Goal: Information Seeking & Learning: Understand process/instructions

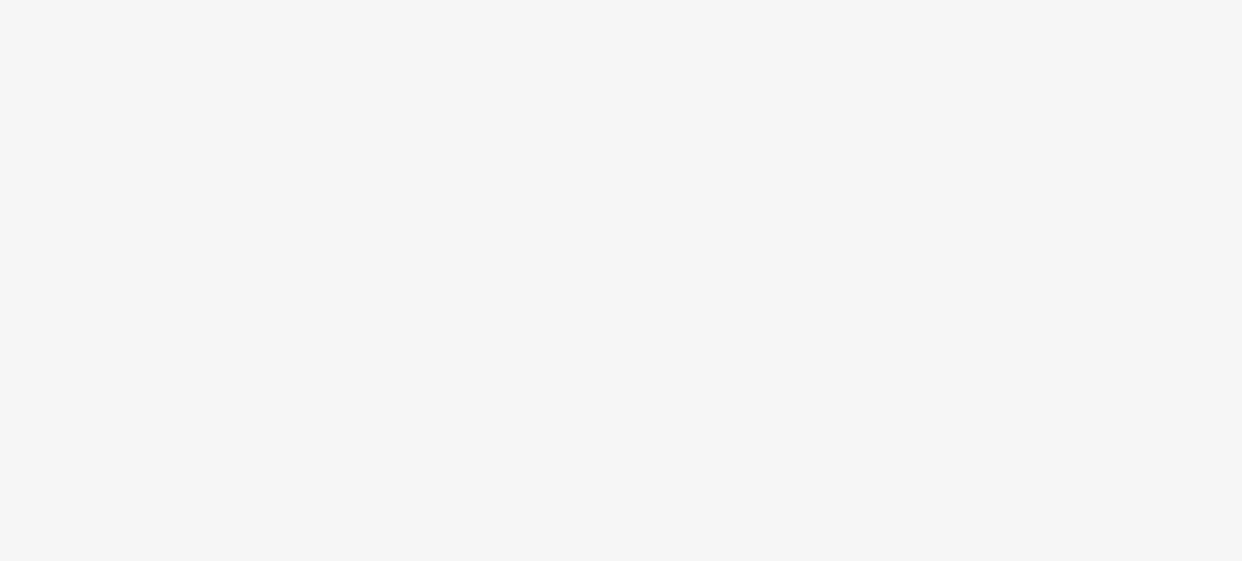
drag, startPoint x: 573, startPoint y: 247, endPoint x: 616, endPoint y: 184, distance: 76.5
click at [616, 184] on body at bounding box center [621, 280] width 1242 height 561
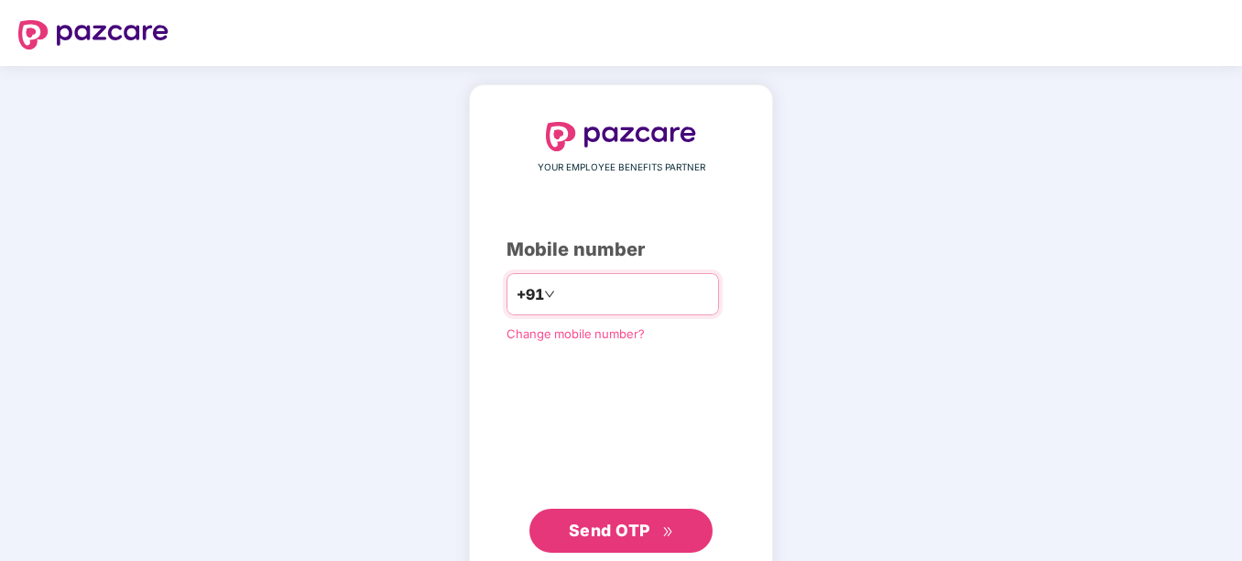
click at [640, 279] on input "number" at bounding box center [634, 293] width 150 height 29
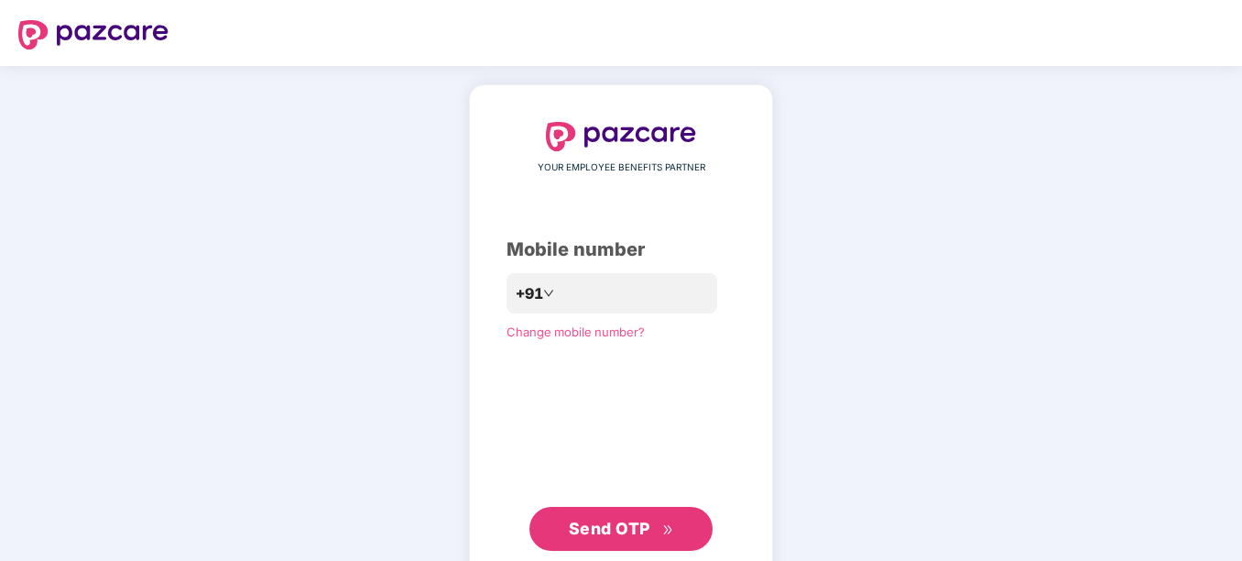
click at [523, 383] on div "YOUR EMPLOYEE BENEFITS PARTNER Mobile number +91 ** Change mobile number? Send …" at bounding box center [620, 336] width 229 height 429
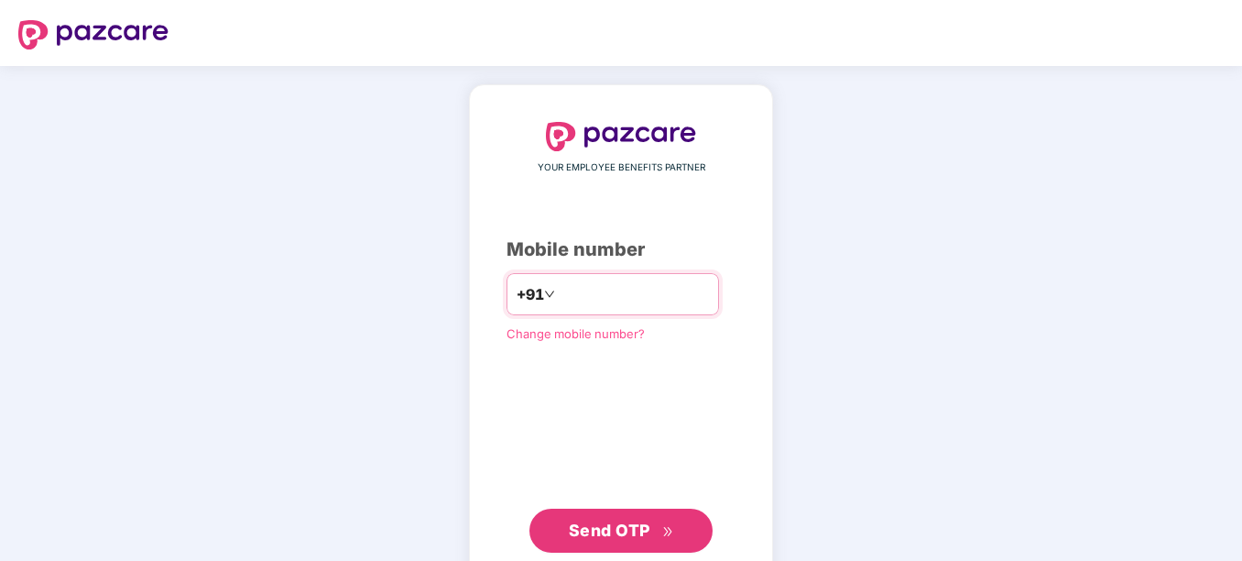
click at [559, 298] on input "**" at bounding box center [634, 293] width 150 height 29
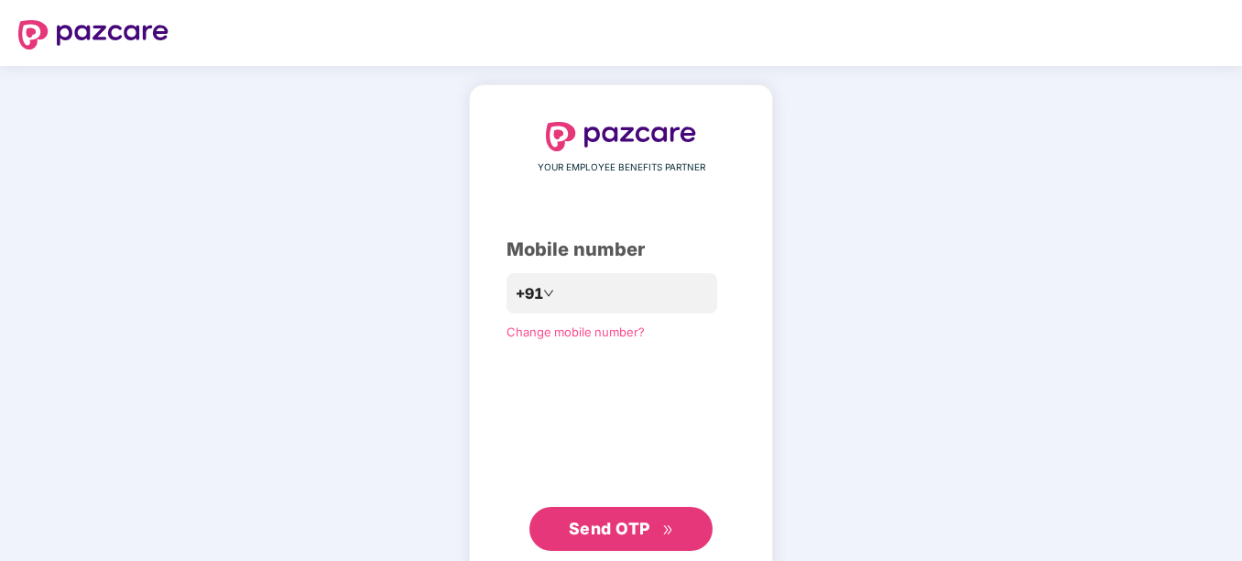
click at [587, 532] on span "Send OTP" at bounding box center [610, 527] width 82 height 19
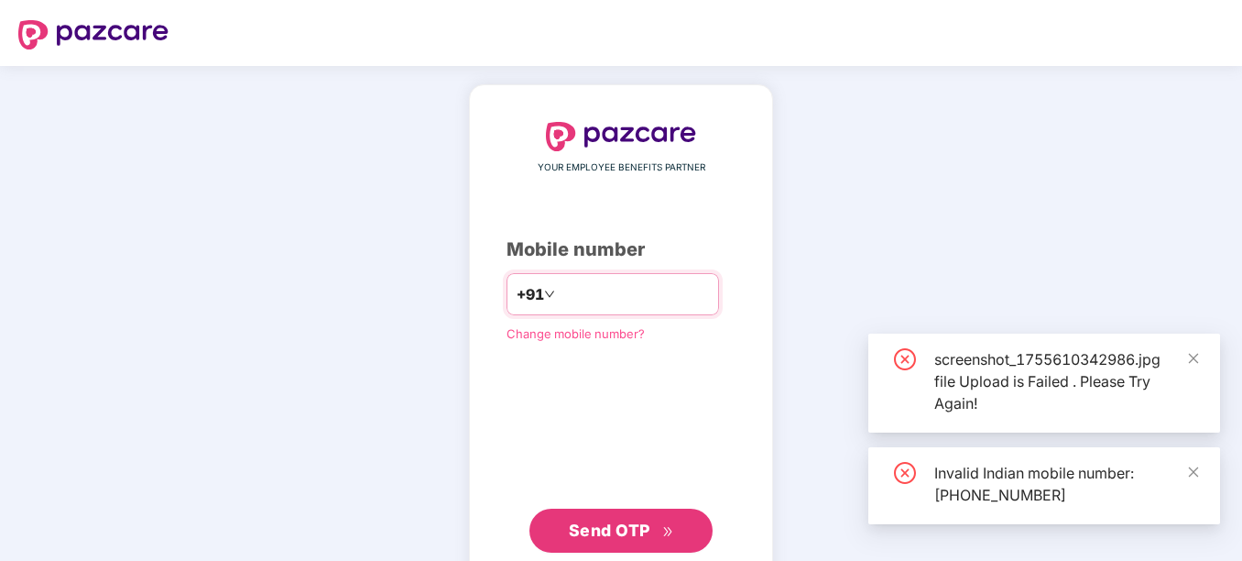
click at [559, 290] on input "**********" at bounding box center [634, 293] width 150 height 29
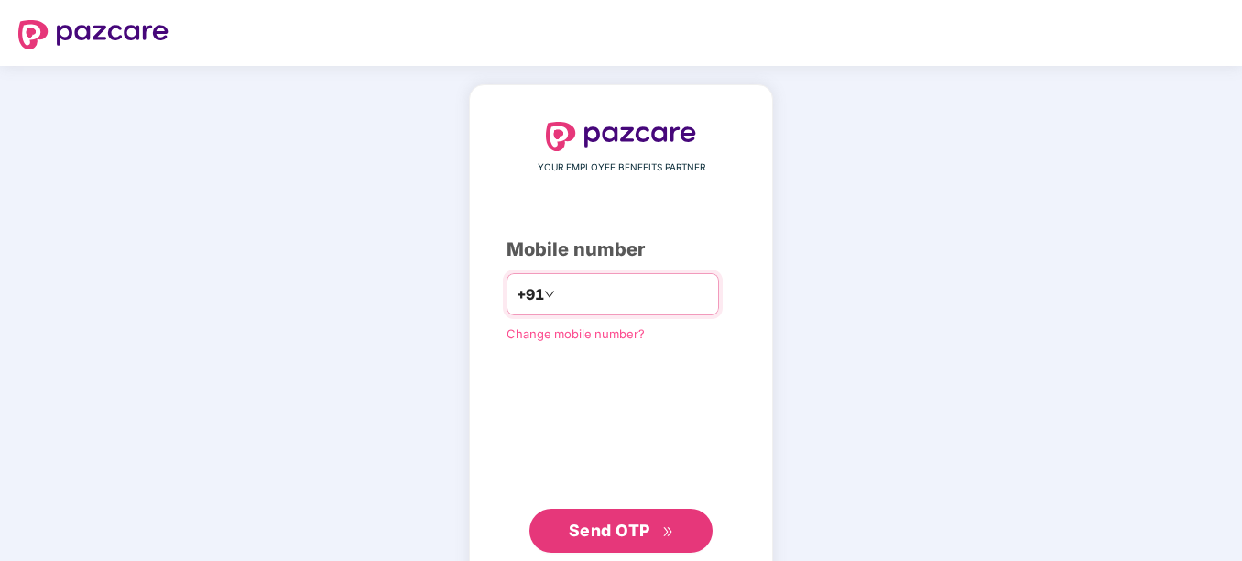
type input "**********"
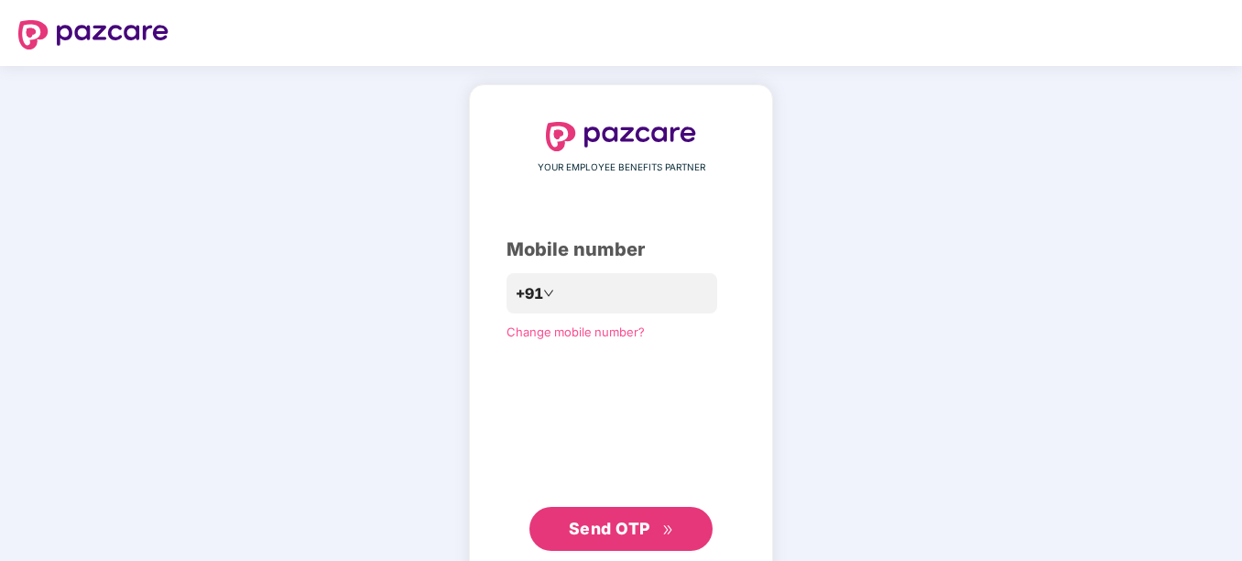
click at [603, 535] on span "Send OTP" at bounding box center [610, 527] width 82 height 19
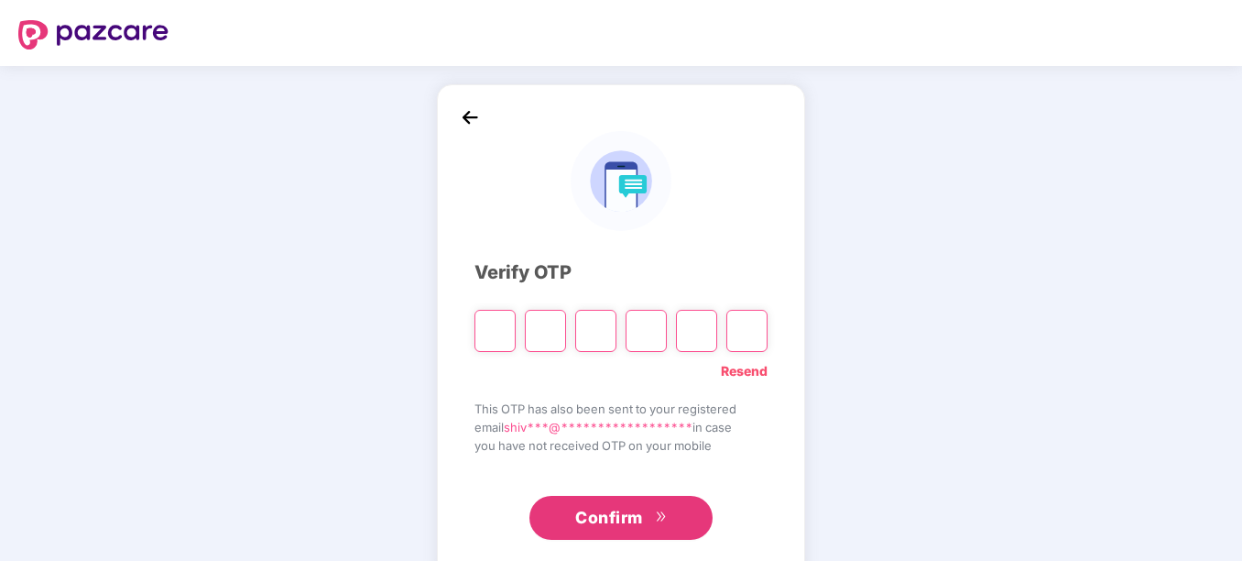
type input "*"
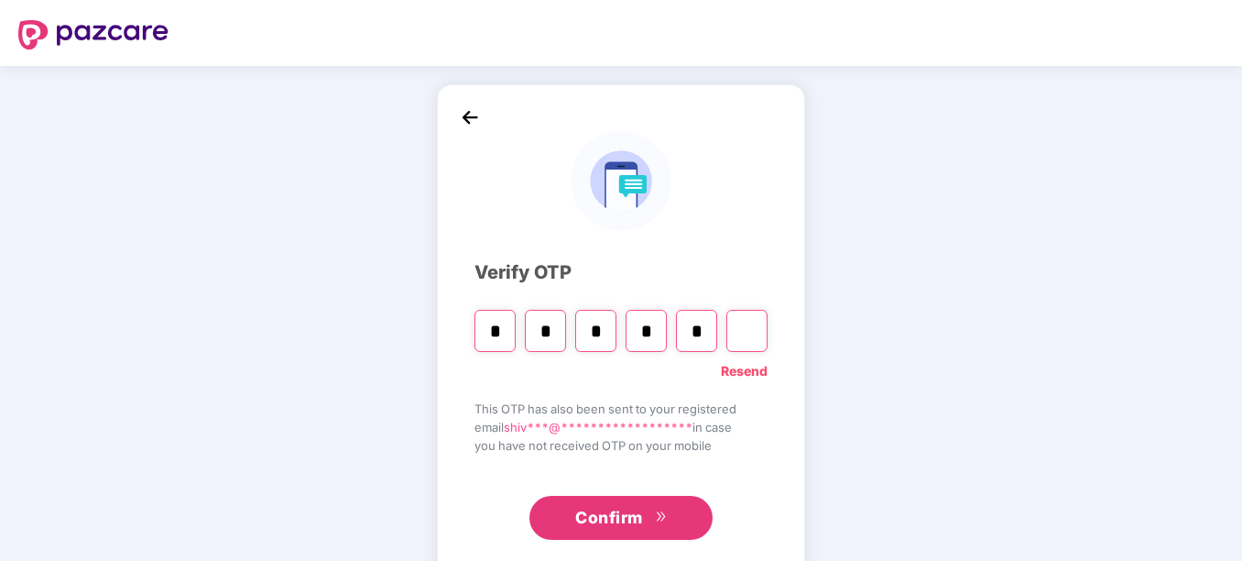
type input "*"
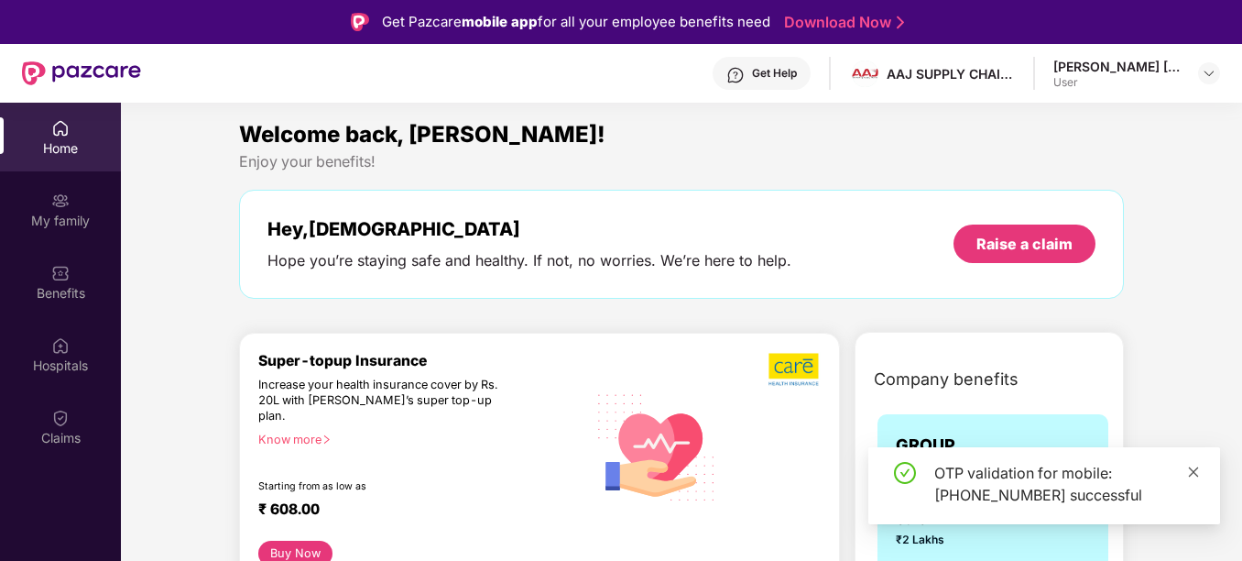
click at [1192, 472] on icon "close" at bounding box center [1194, 471] width 10 height 10
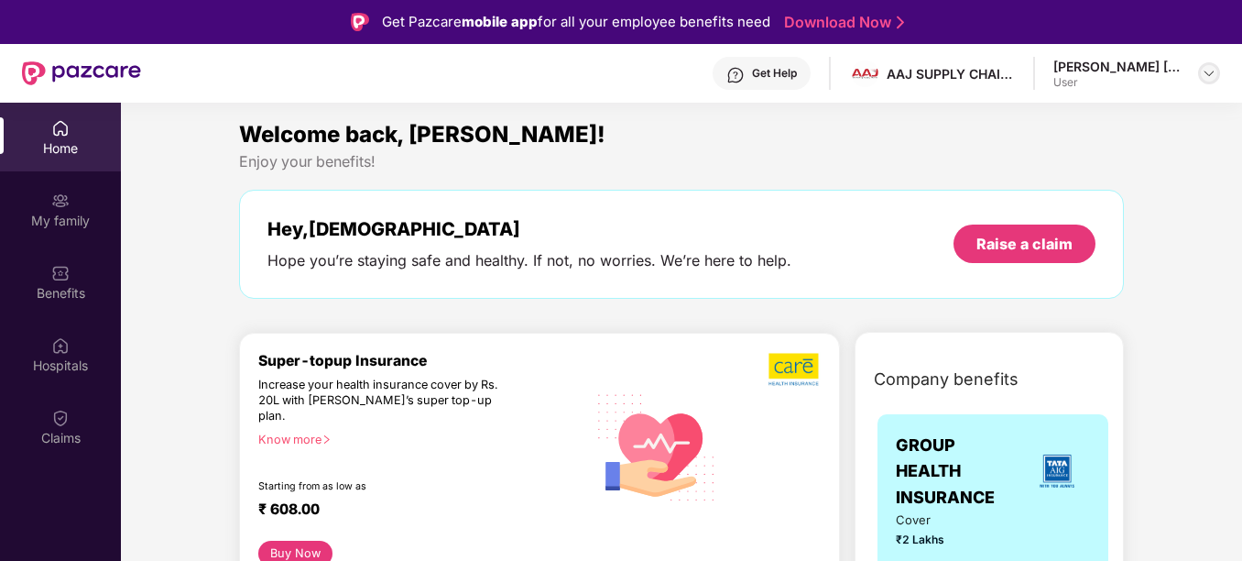
click at [1204, 74] on img at bounding box center [1209, 73] width 15 height 15
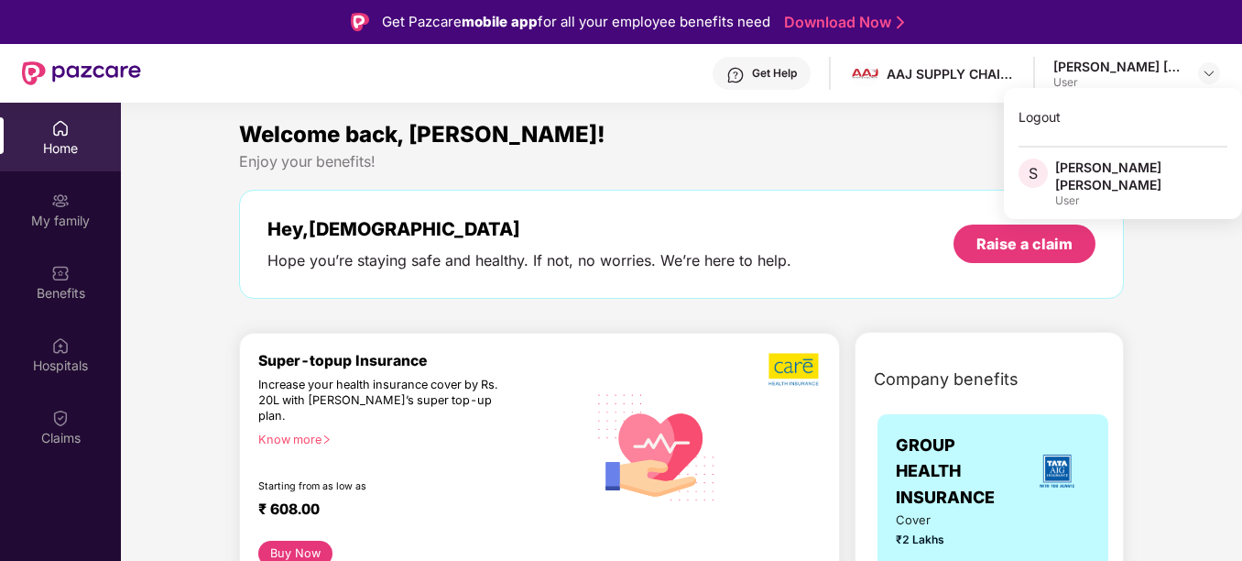
click at [708, 159] on div "Enjoy your benefits!" at bounding box center [681, 161] width 885 height 19
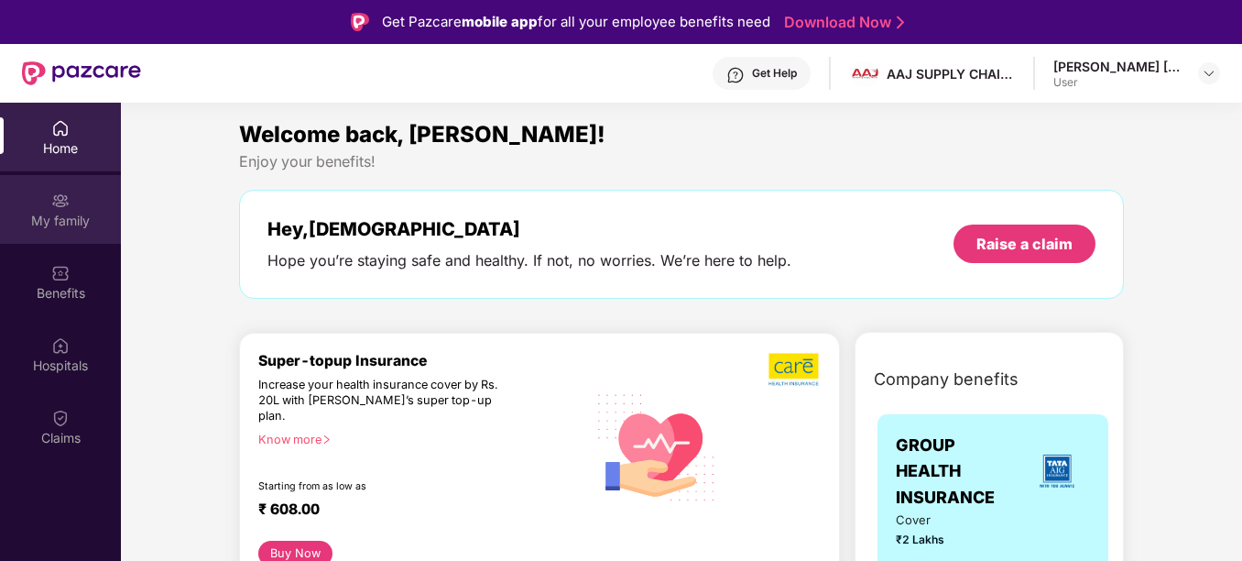
click at [63, 212] on div "My family" at bounding box center [60, 221] width 121 height 18
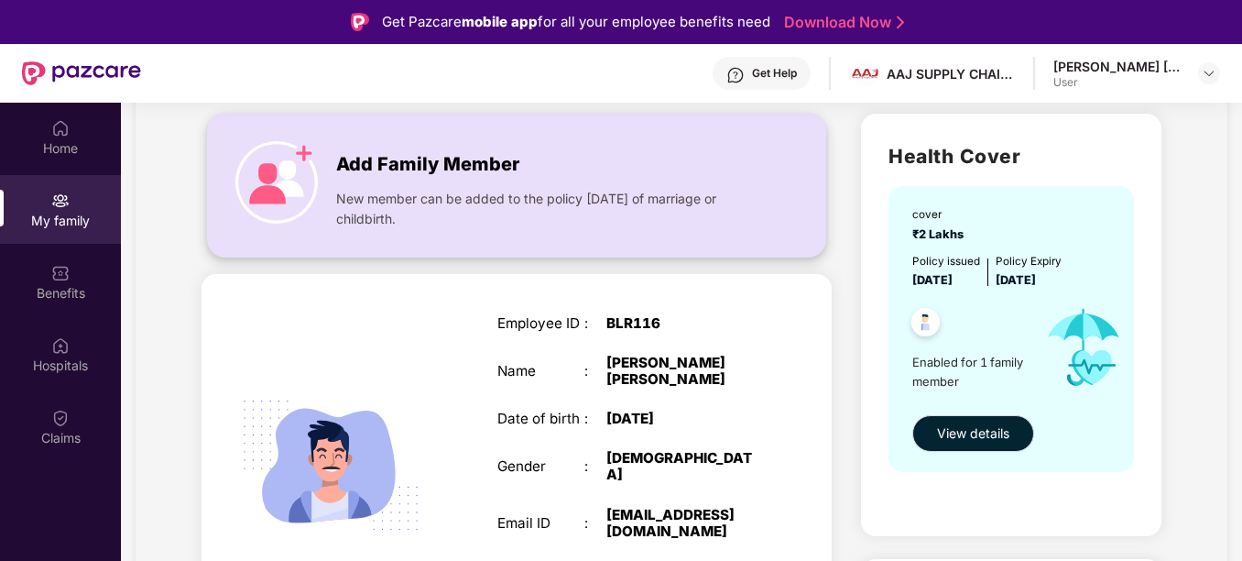
scroll to position [73, 0]
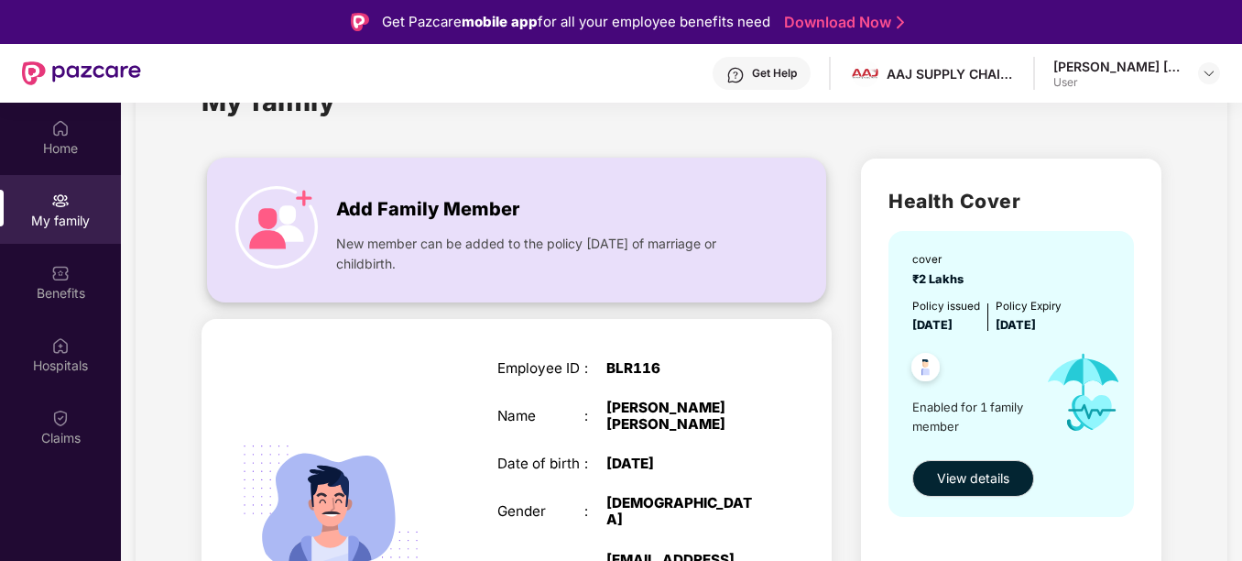
click at [361, 209] on span "Add Family Member" at bounding box center [427, 209] width 183 height 28
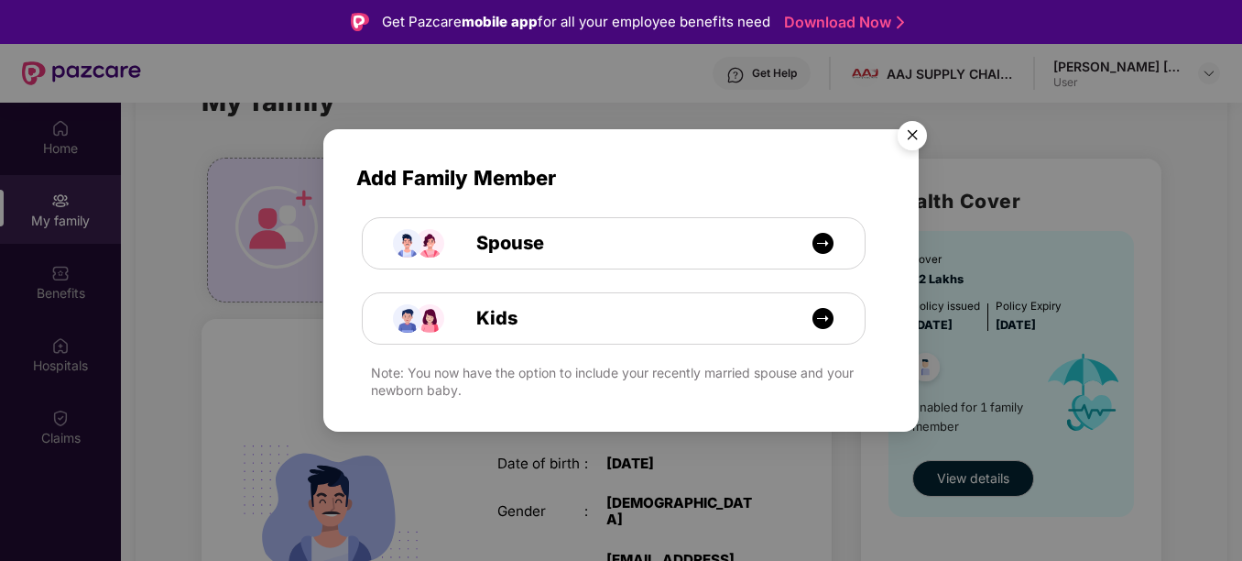
click at [929, 135] on img "Close" at bounding box center [912, 138] width 51 height 51
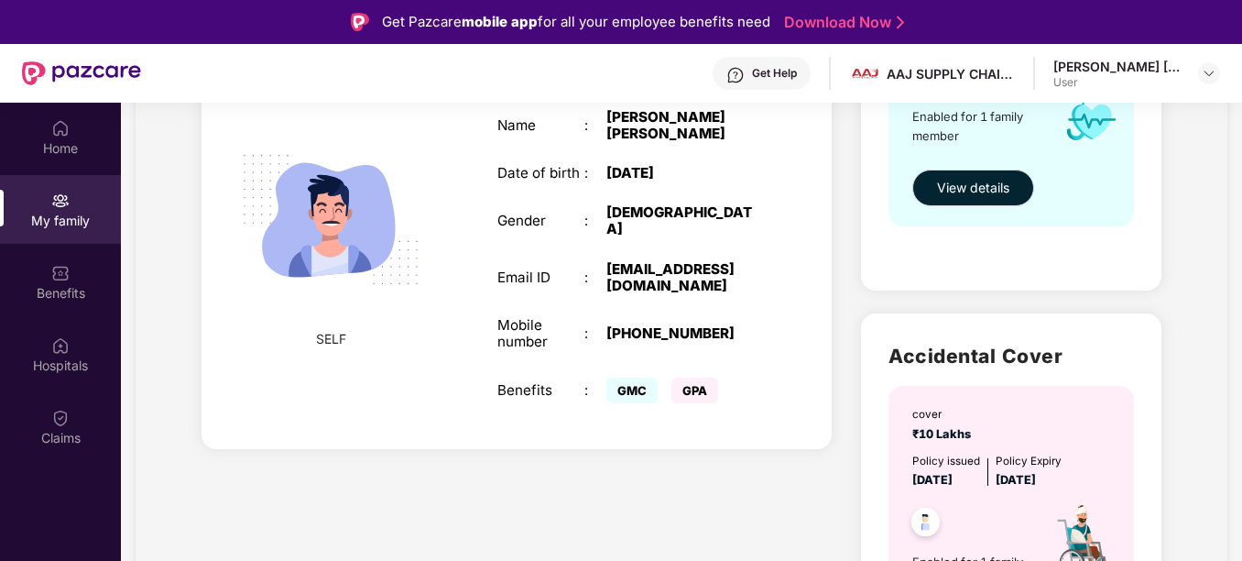
scroll to position [365, 0]
click at [637, 260] on div "[EMAIL_ADDRESS][DOMAIN_NAME]" at bounding box center [682, 276] width 152 height 33
drag, startPoint x: 637, startPoint y: 228, endPoint x: 676, endPoint y: 243, distance: 41.2
click at [676, 260] on div "[EMAIL_ADDRESS][DOMAIN_NAME]" at bounding box center [682, 276] width 152 height 33
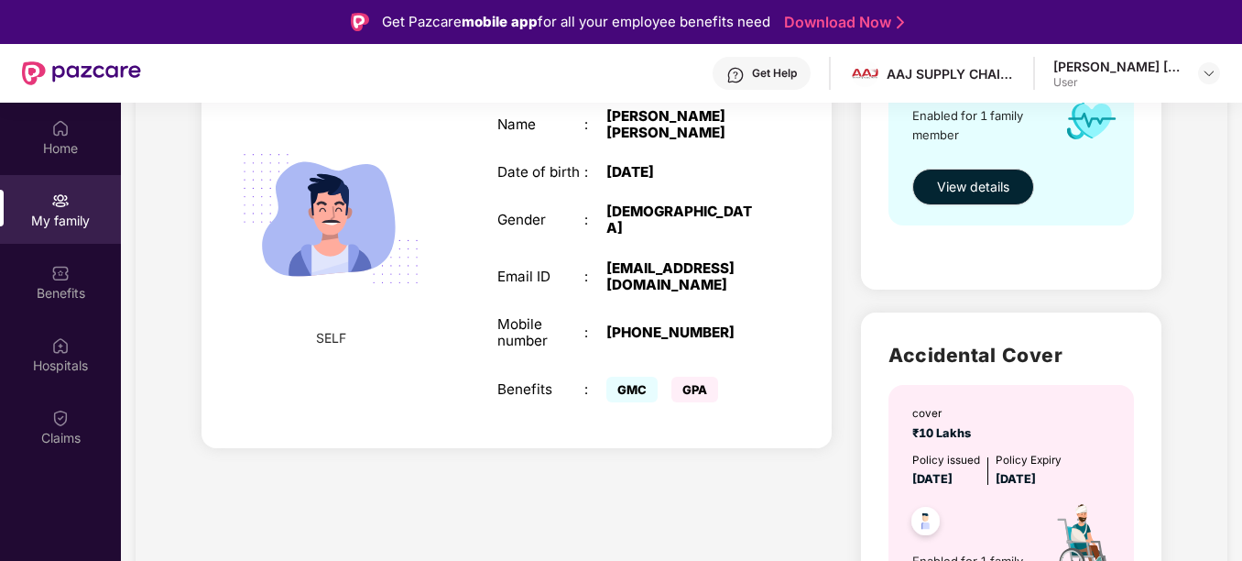
click at [616, 260] on div "[EMAIL_ADDRESS][DOMAIN_NAME]" at bounding box center [682, 276] width 152 height 33
drag, startPoint x: 616, startPoint y: 241, endPoint x: 685, endPoint y: 272, distance: 75.4
click at [685, 272] on div "Employee ID : BLR116 Name : [PERSON_NAME] [PERSON_NAME] Date of birth : [DEMOGR…" at bounding box center [627, 238] width 297 height 385
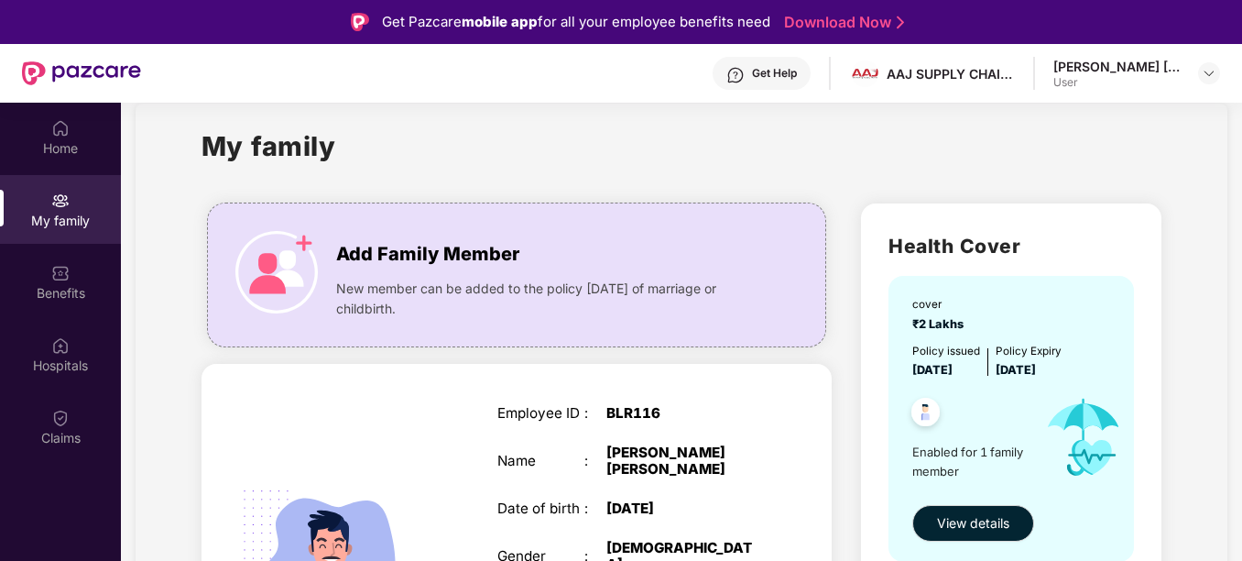
scroll to position [0, 0]
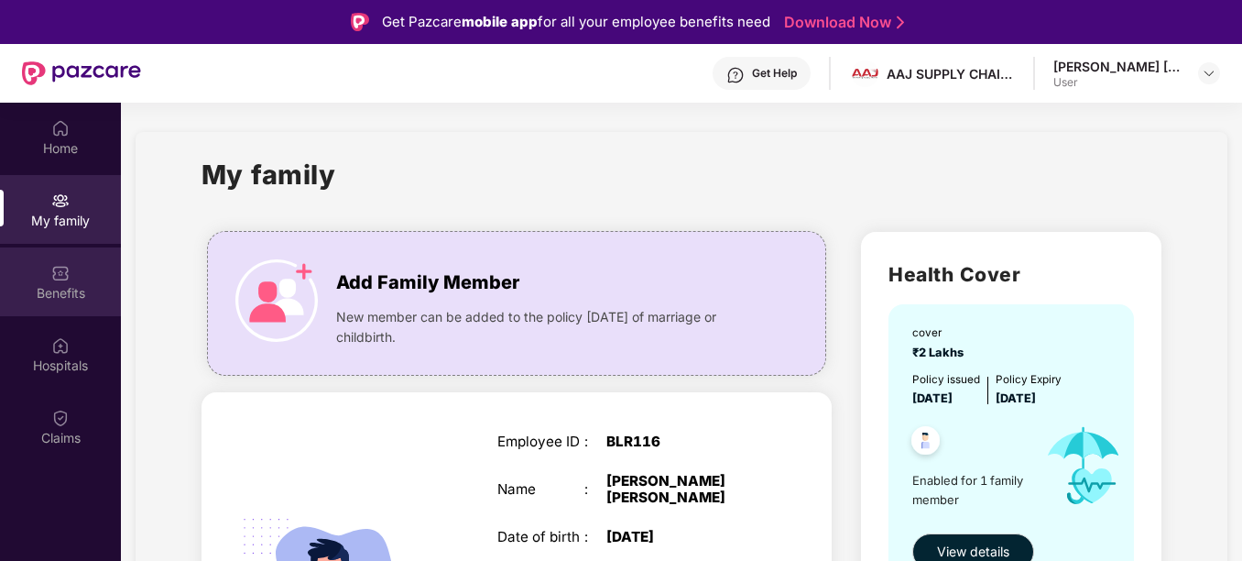
click at [49, 270] on div "Benefits" at bounding box center [60, 281] width 121 height 69
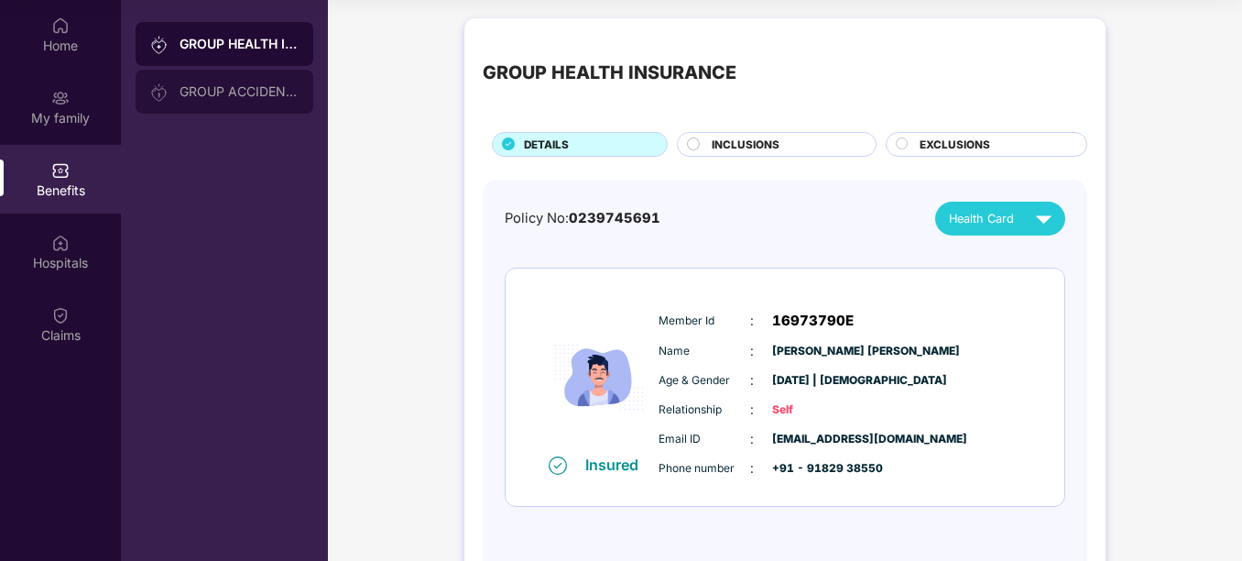
click at [223, 96] on div "GROUP ACCIDENTAL INSURANCE" at bounding box center [239, 91] width 119 height 15
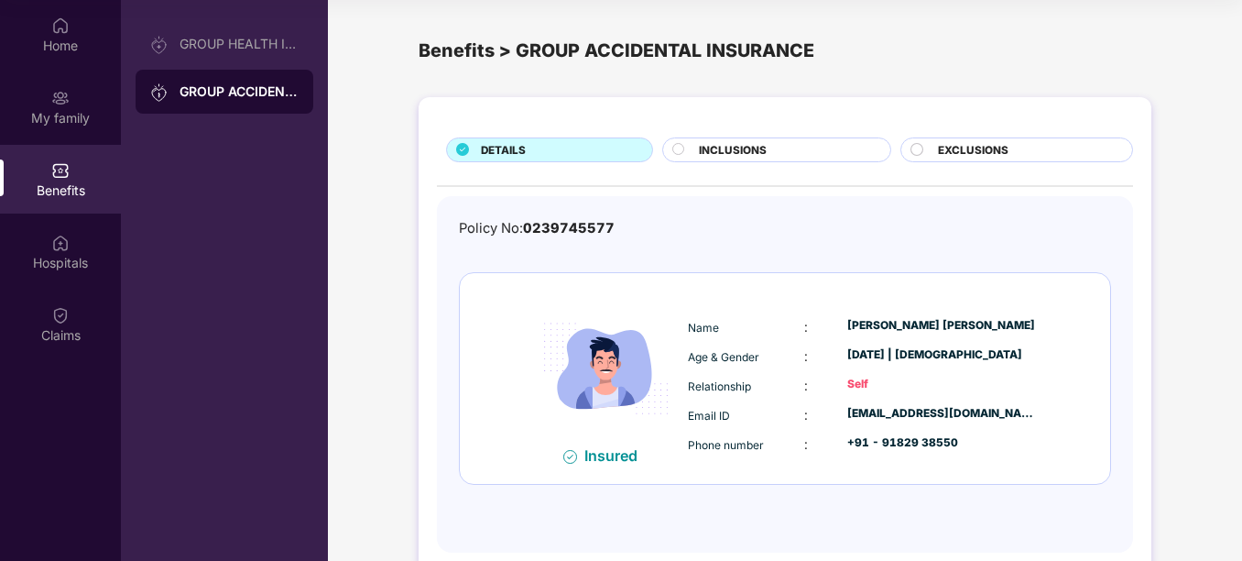
click at [639, 60] on div "Benefits > GROUP ACCIDENTAL INSURANCE" at bounding box center [785, 51] width 733 height 28
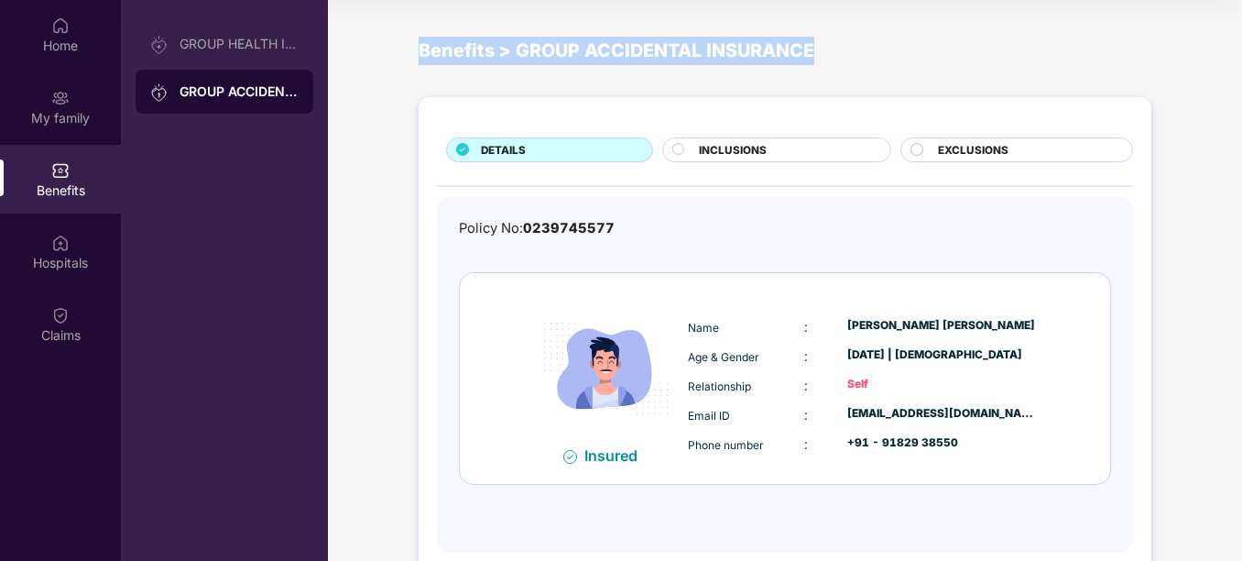
click at [639, 60] on div "Benefits > GROUP ACCIDENTAL INSURANCE" at bounding box center [785, 51] width 733 height 28
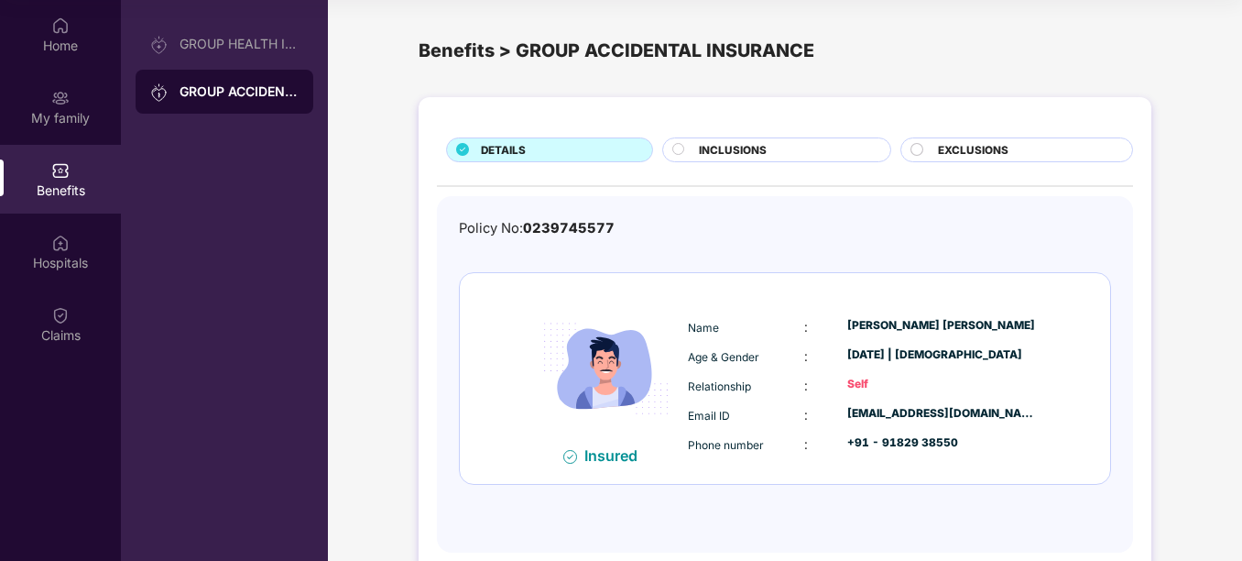
drag, startPoint x: 639, startPoint y: 60, endPoint x: 738, endPoint y: 151, distance: 134.8
click at [738, 151] on span "INCLUSIONS" at bounding box center [733, 150] width 68 height 16
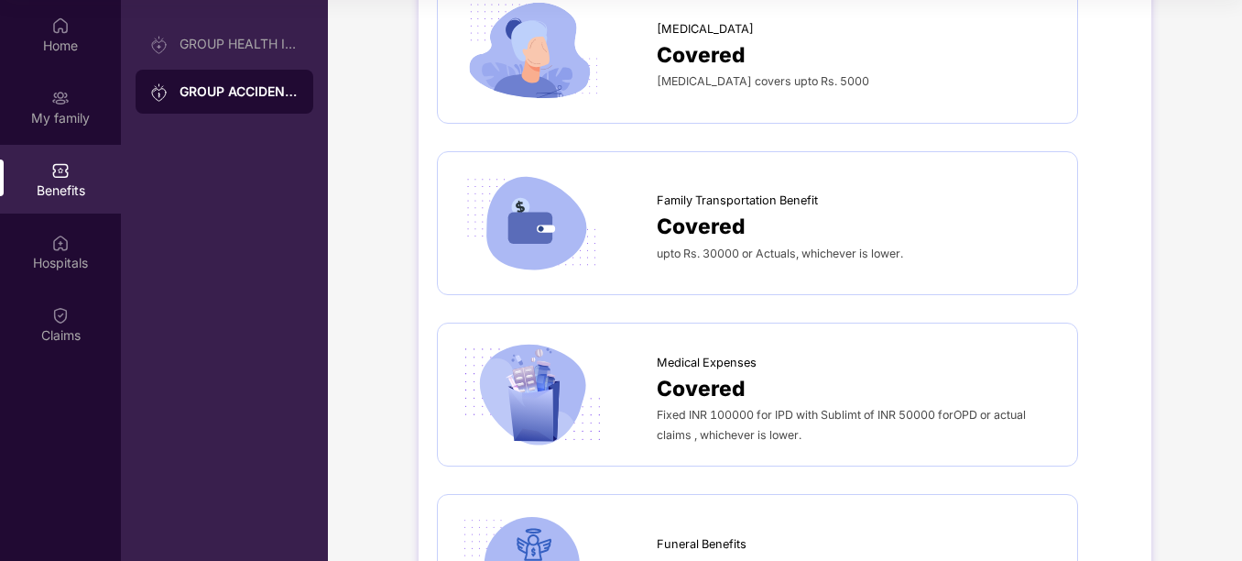
scroll to position [1793, 0]
click at [741, 375] on span "Covered" at bounding box center [701, 387] width 89 height 33
click at [535, 370] on img at bounding box center [531, 393] width 151 height 105
click at [80, 247] on div "Hospitals" at bounding box center [60, 251] width 121 height 69
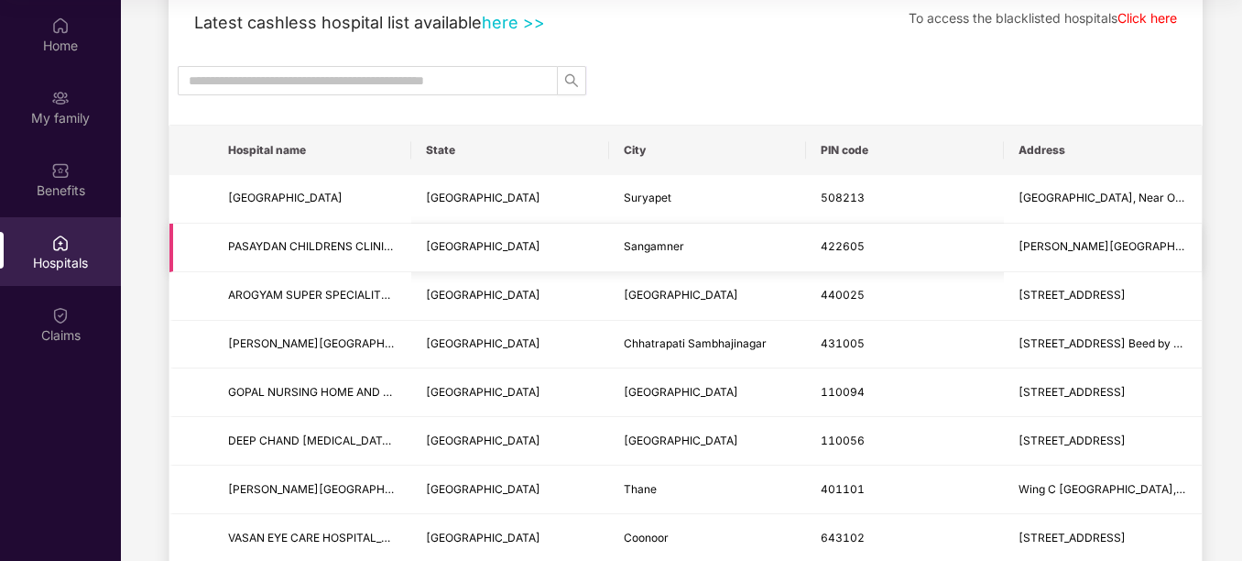
scroll to position [0, 0]
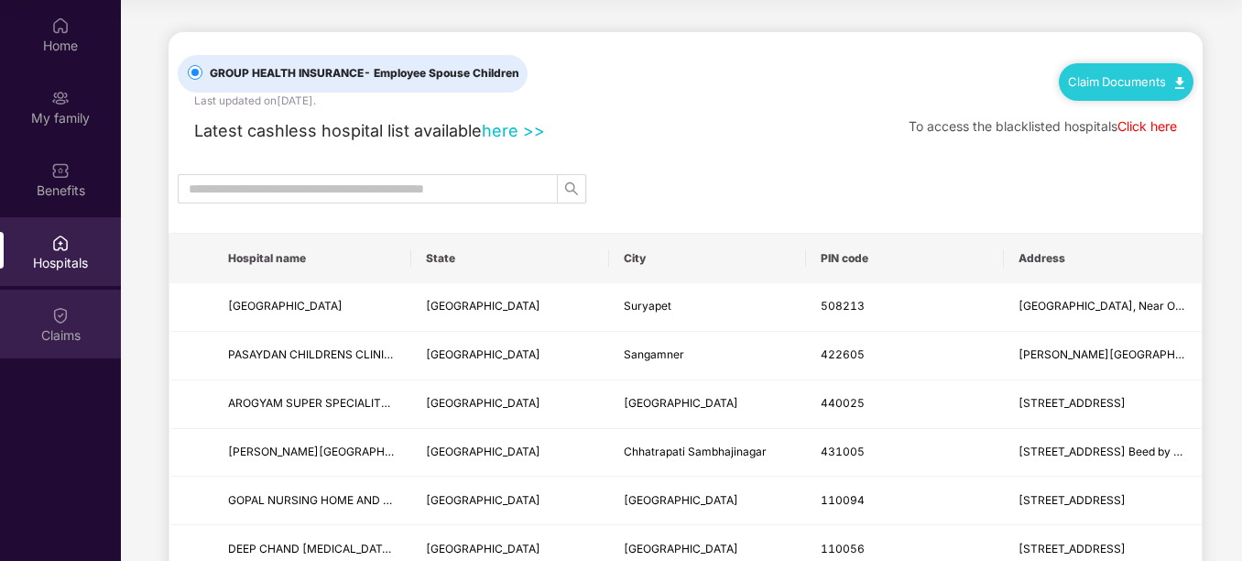
click at [63, 322] on img at bounding box center [60, 315] width 18 height 18
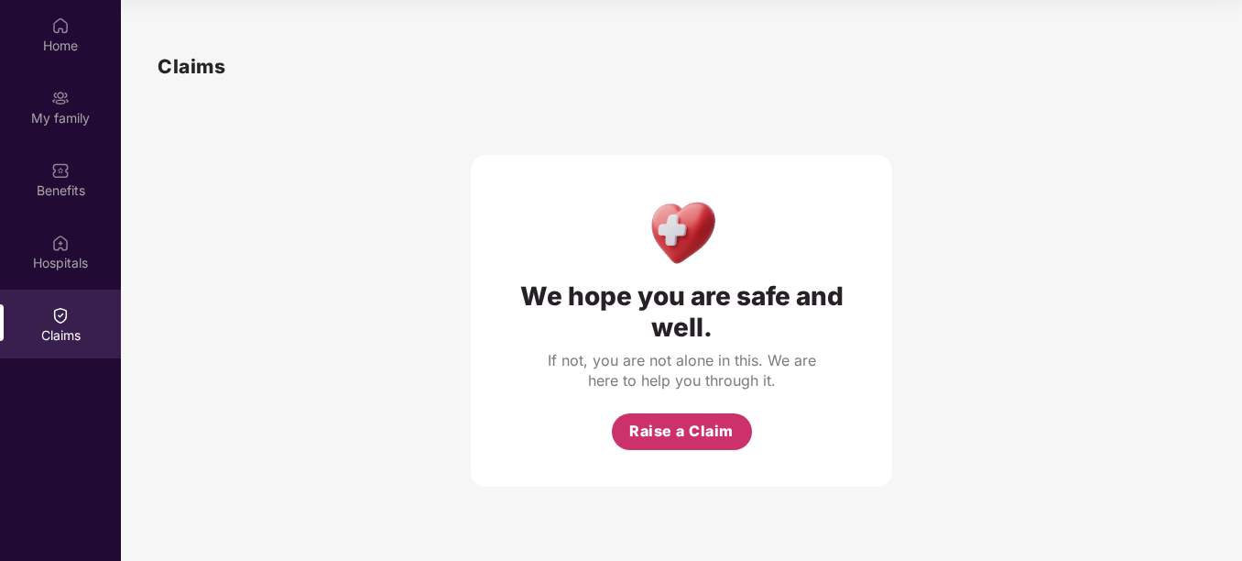
click at [687, 431] on span "Raise a Claim" at bounding box center [681, 430] width 104 height 23
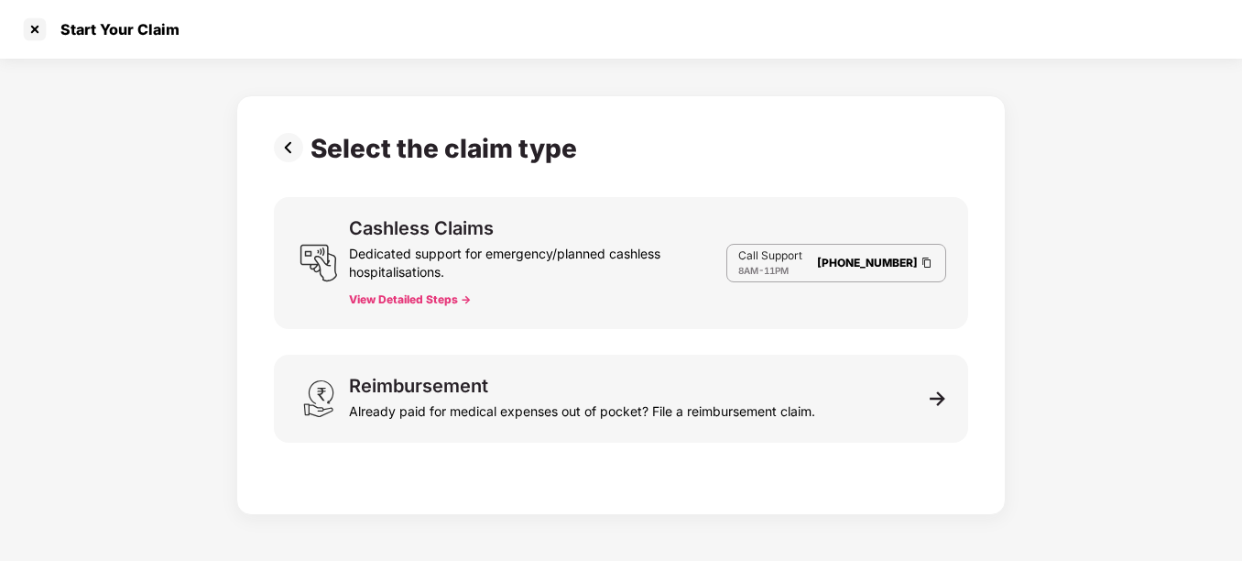
scroll to position [44, 0]
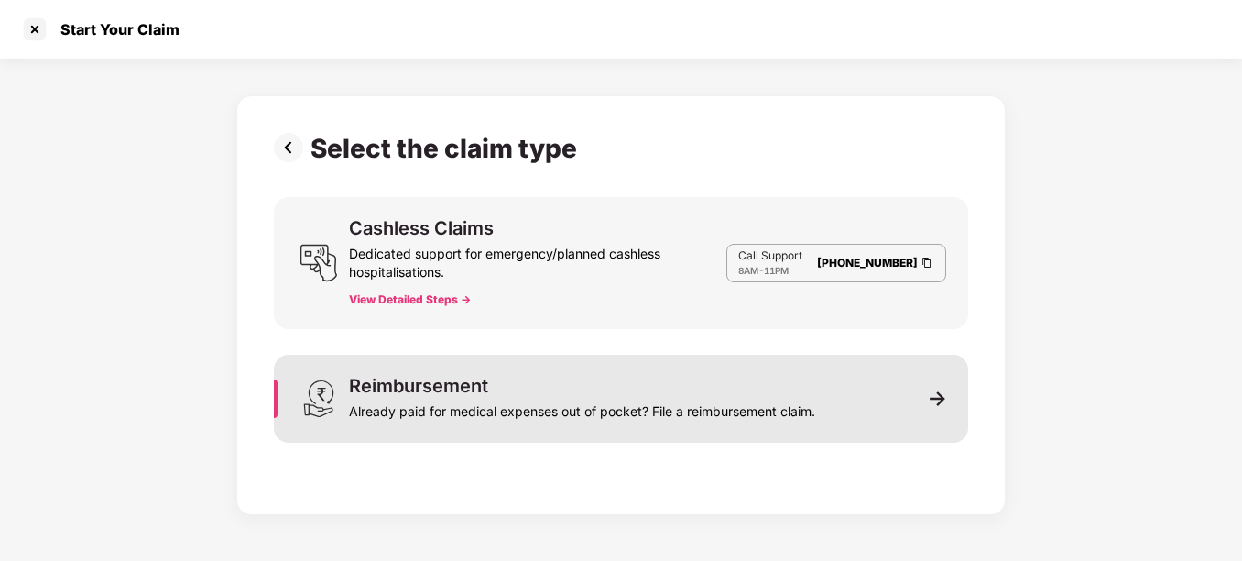
click at [902, 399] on div "Reimbursement Already paid for medical expenses out of pocket? File a reimburse…" at bounding box center [621, 398] width 694 height 88
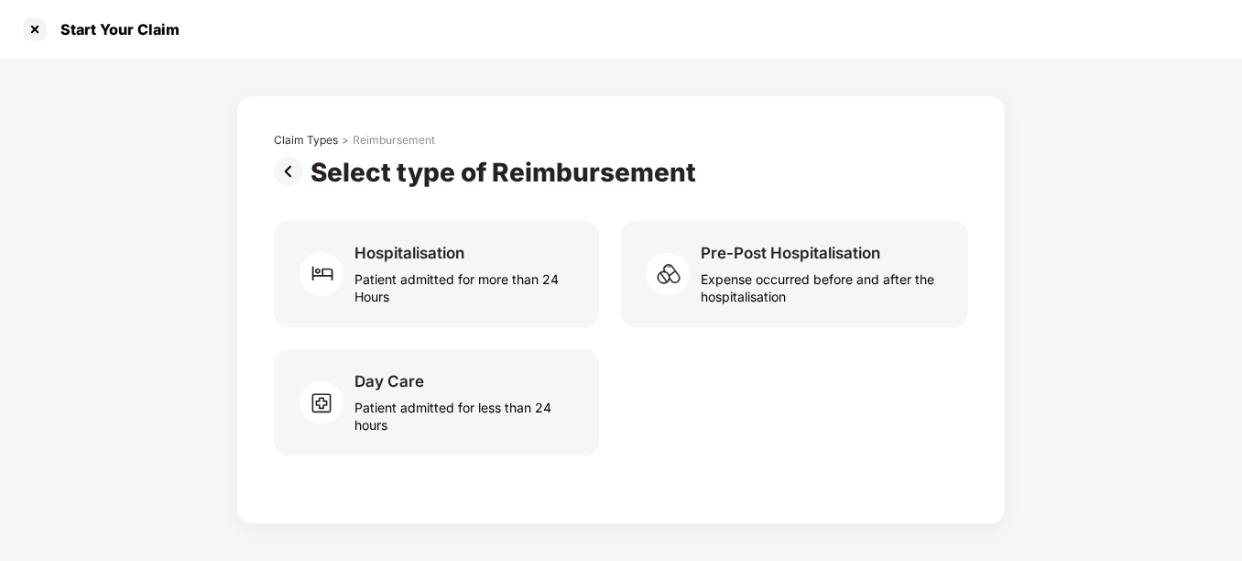
click at [291, 175] on img at bounding box center [292, 171] width 37 height 29
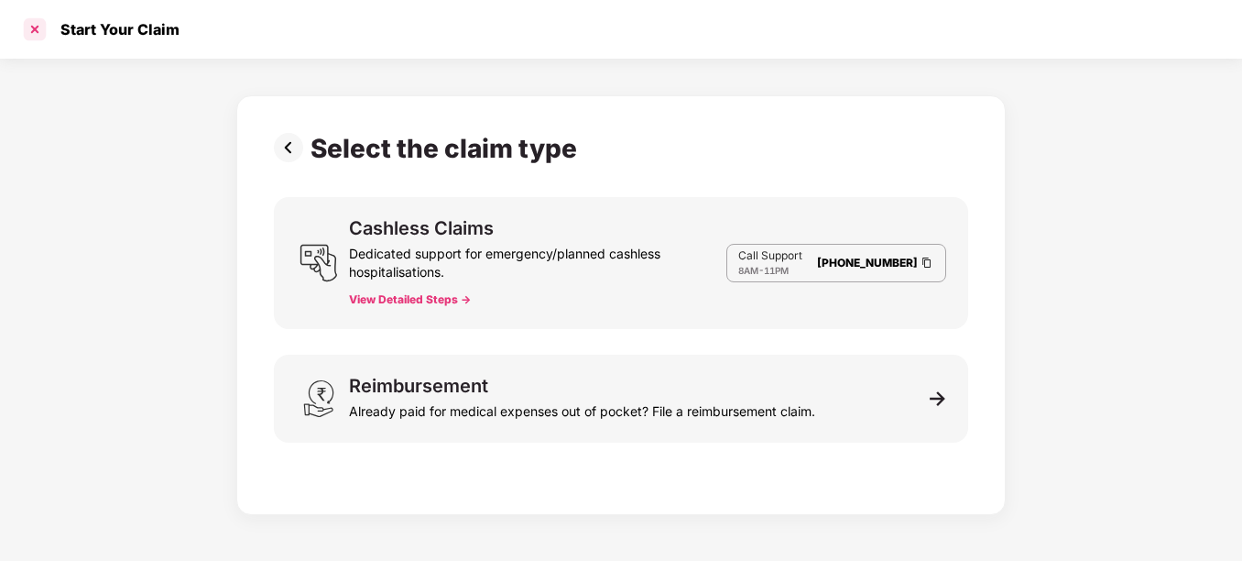
click at [37, 33] on div at bounding box center [34, 29] width 29 height 29
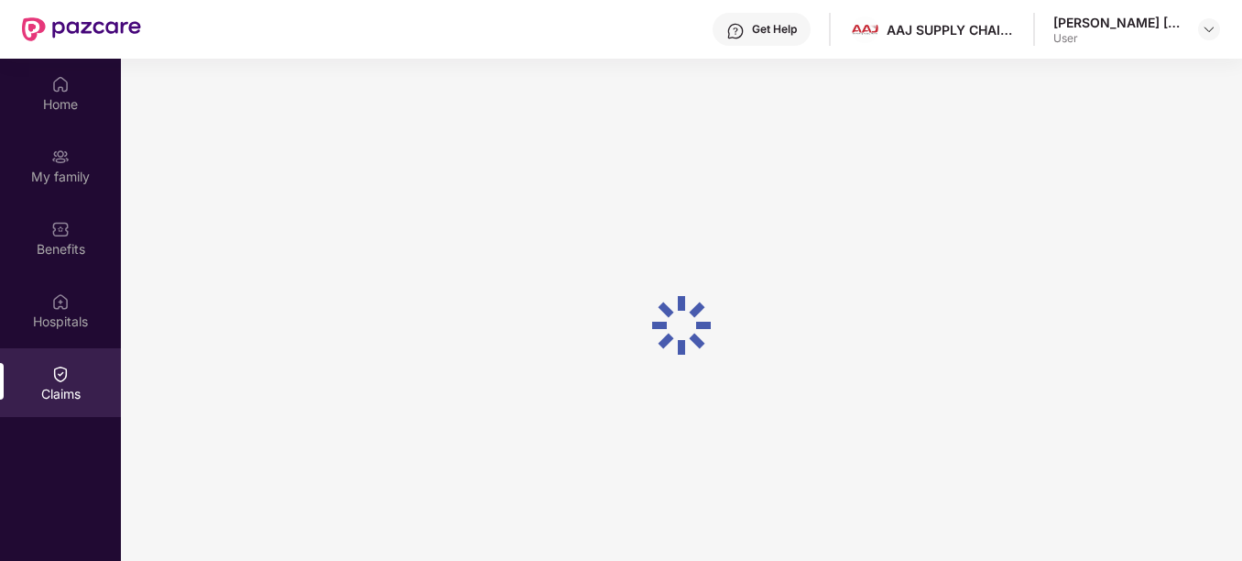
scroll to position [103, 0]
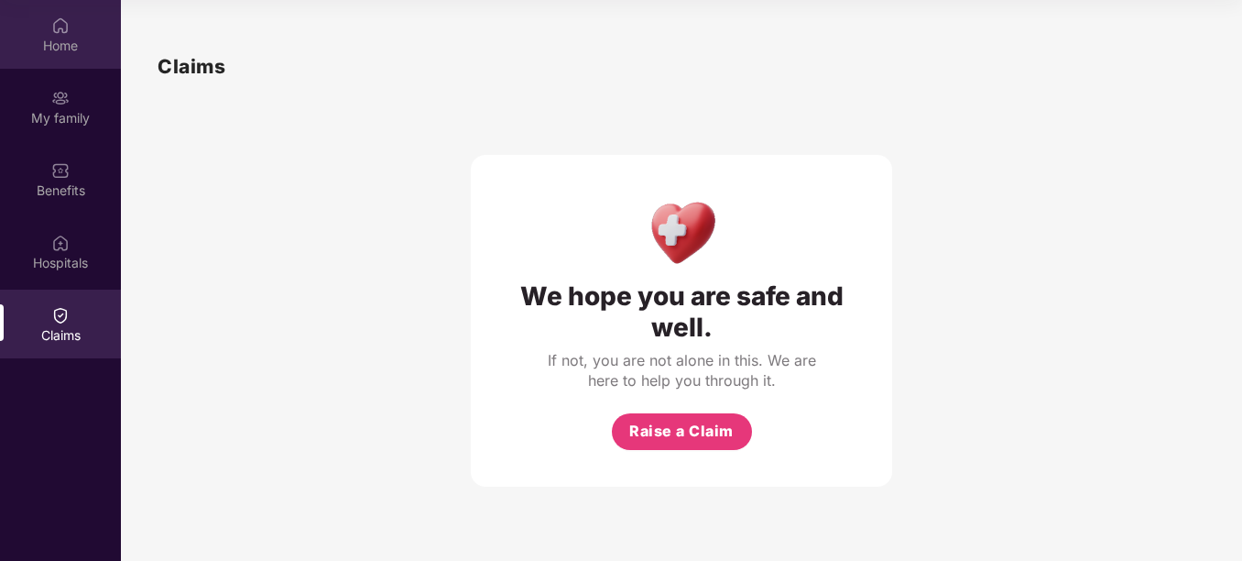
click at [65, 27] on img at bounding box center [60, 25] width 18 height 18
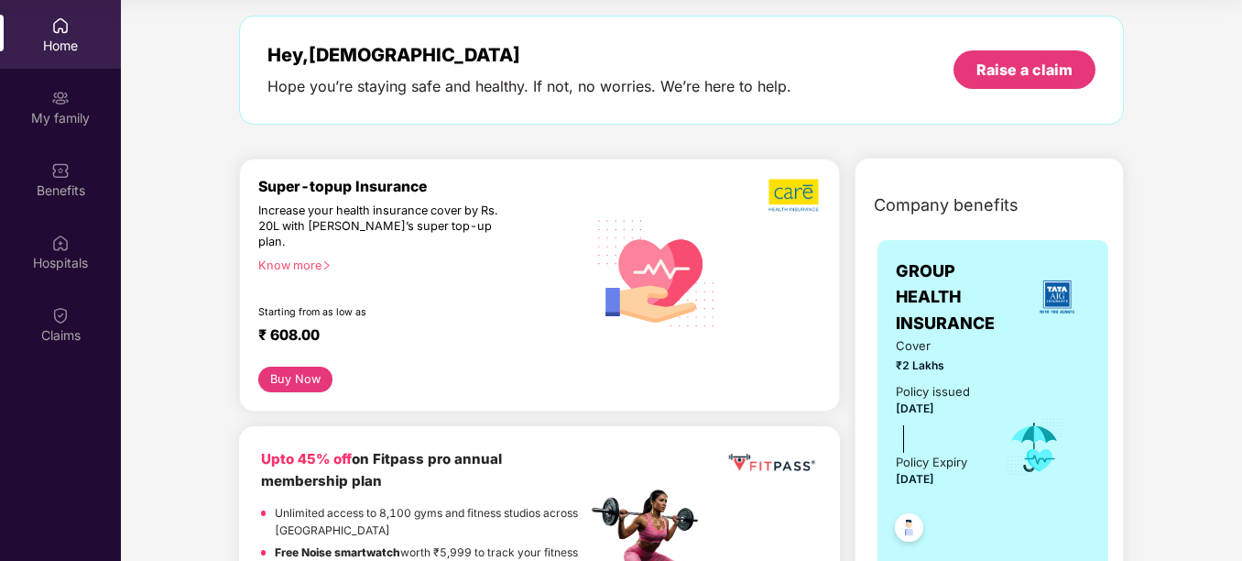
scroll to position [0, 0]
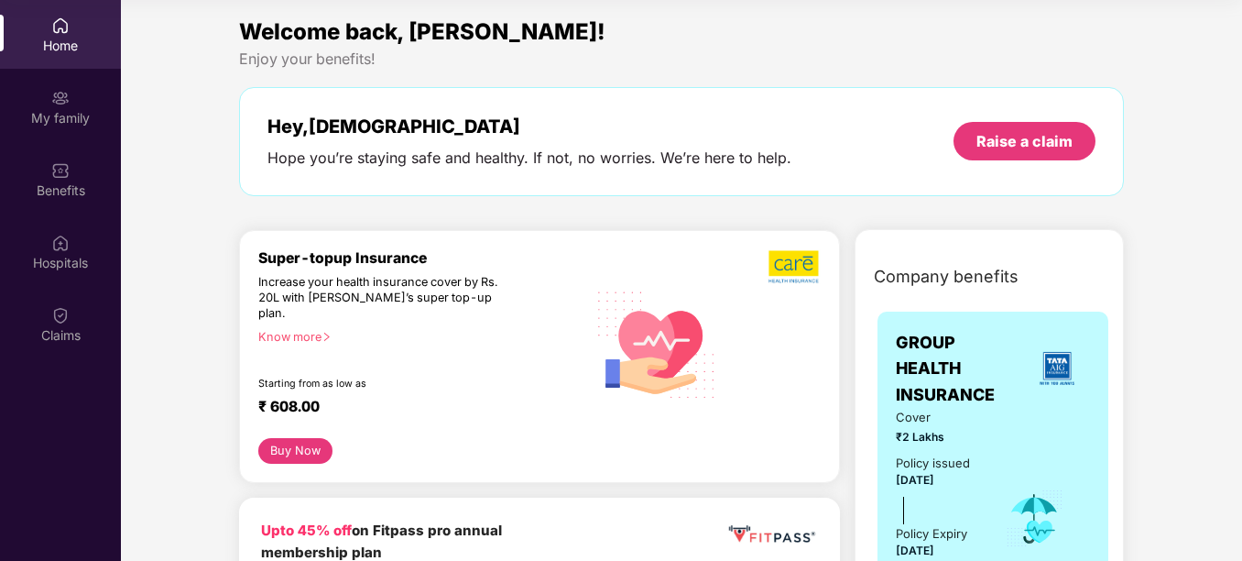
click at [535, 159] on div "Hope you’re staying safe and healthy. If not, no worries. We’re here to help." at bounding box center [529, 157] width 524 height 19
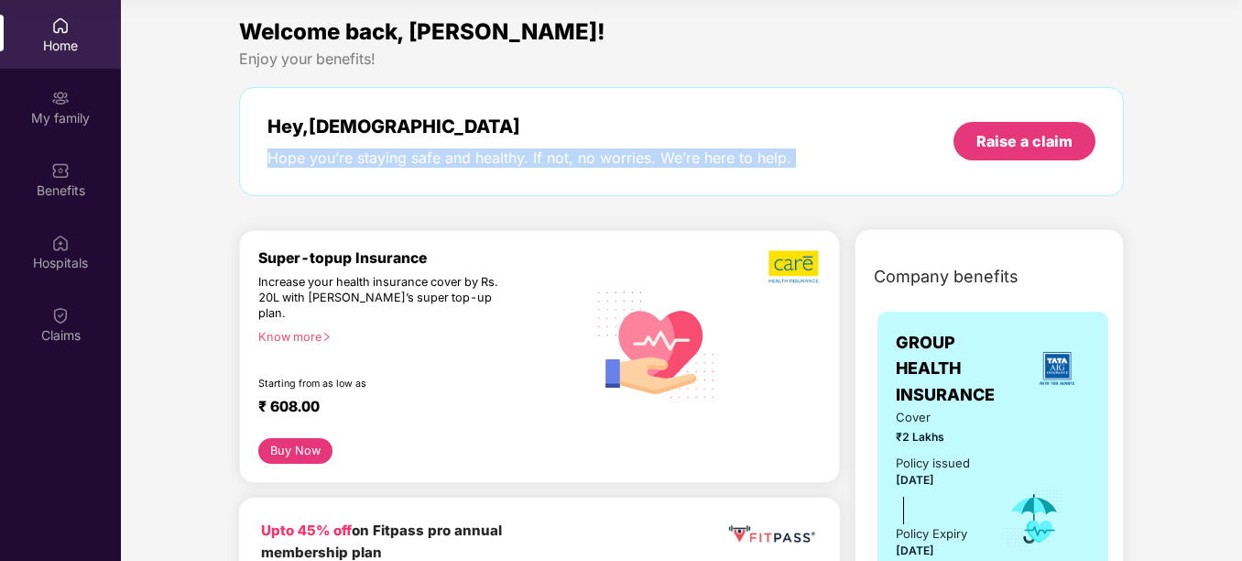
click at [535, 159] on div "Hope you’re staying safe and healthy. If not, no worries. We’re here to help." at bounding box center [529, 157] width 524 height 19
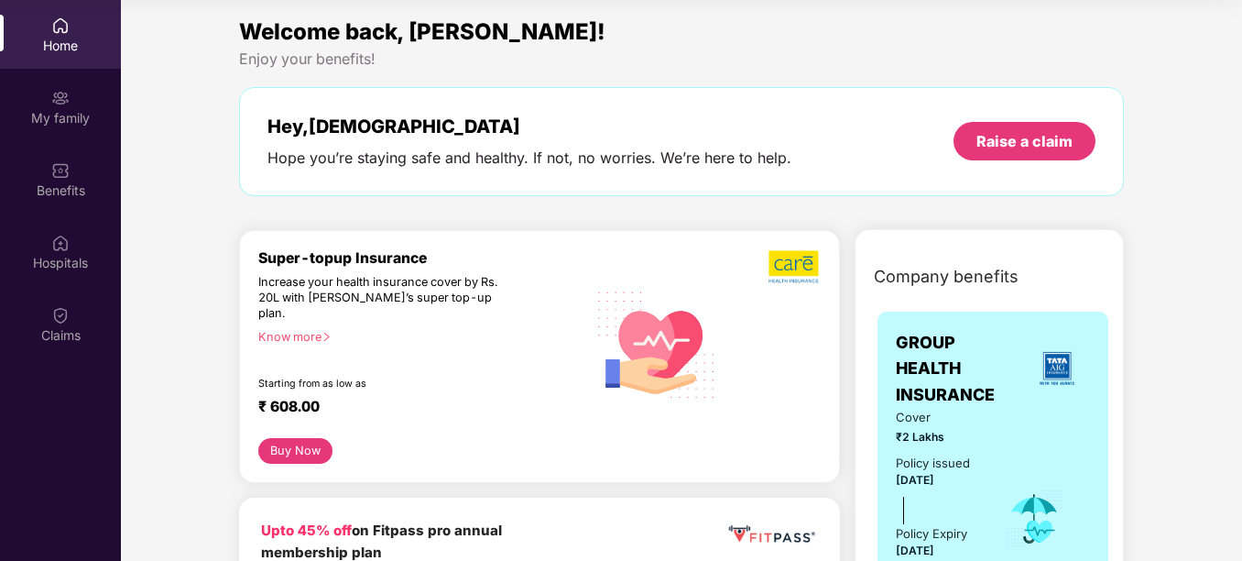
click at [334, 51] on div "Enjoy your benefits!" at bounding box center [681, 58] width 885 height 19
drag, startPoint x: 334, startPoint y: 51, endPoint x: 560, endPoint y: 71, distance: 226.2
click at [560, 71] on div "Welcome back, [PERSON_NAME]! Enjoy your benefits! Hey, [PERSON_NAME] Hope you’r…" at bounding box center [681, 115] width 899 height 200
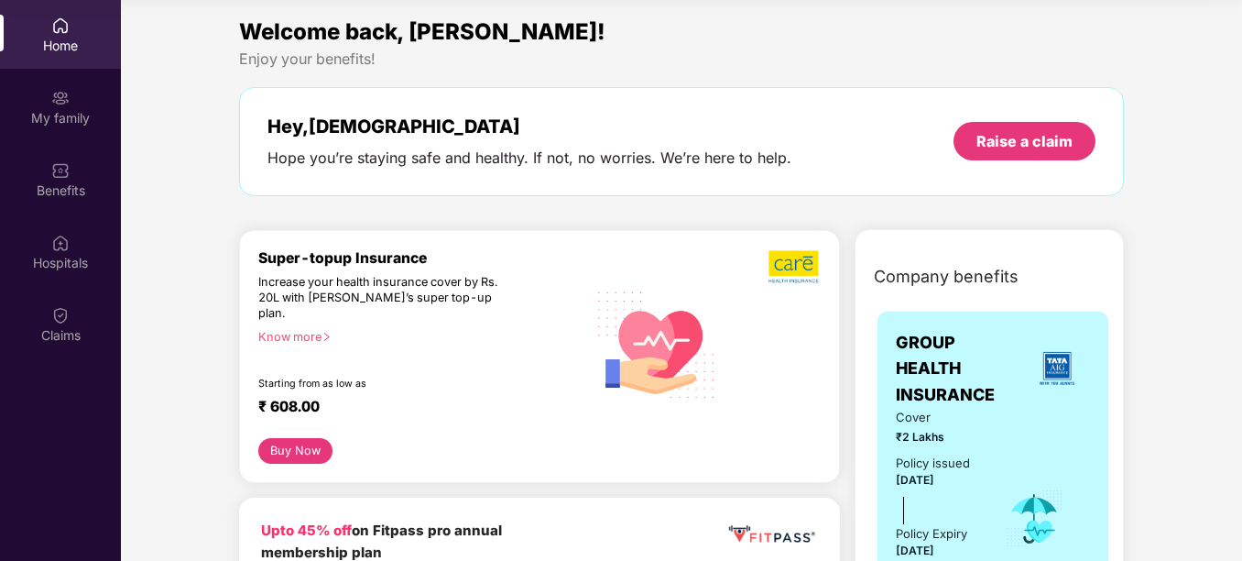
click at [57, 49] on div "Home" at bounding box center [60, 46] width 121 height 18
click at [81, 113] on div "My family" at bounding box center [60, 118] width 121 height 18
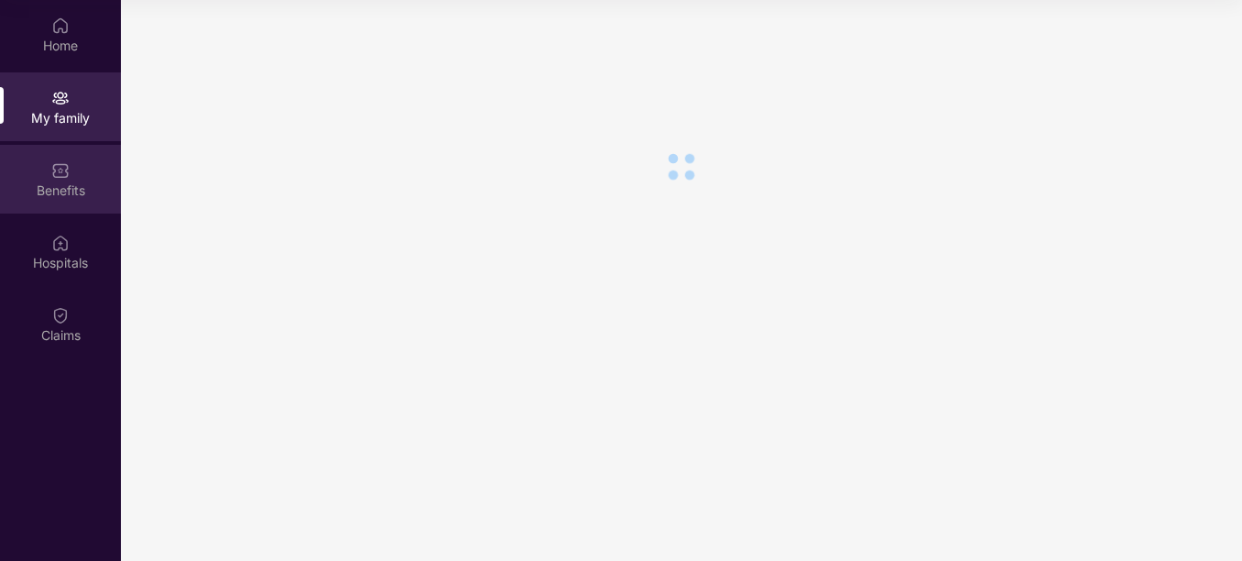
click at [71, 169] on div "Benefits" at bounding box center [60, 179] width 121 height 69
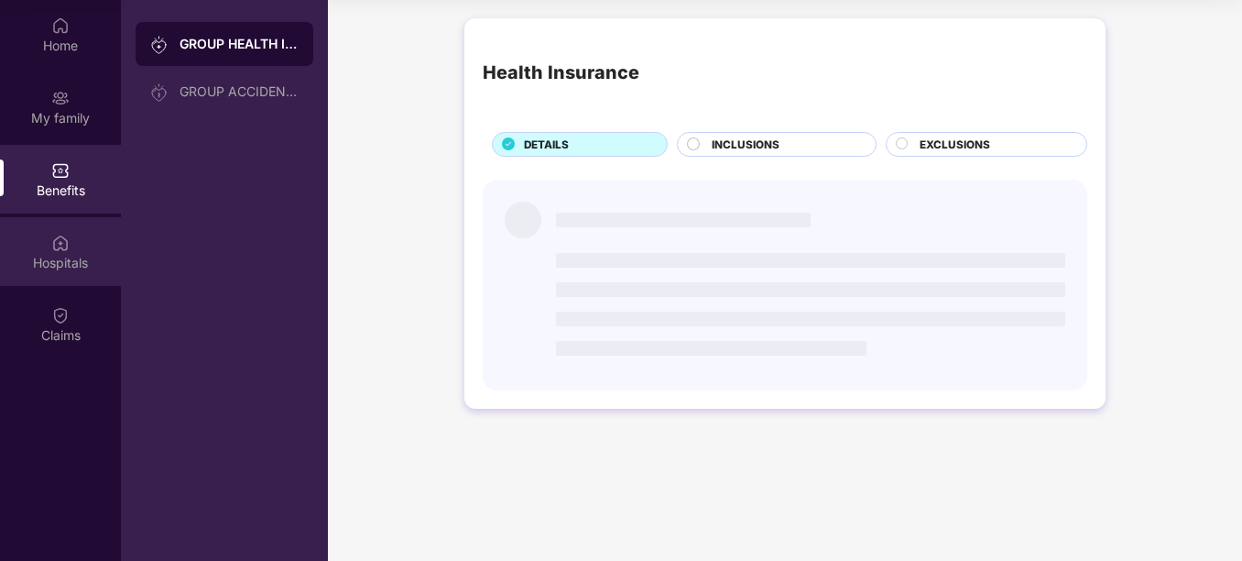
click at [77, 234] on div "Hospitals" at bounding box center [60, 251] width 121 height 69
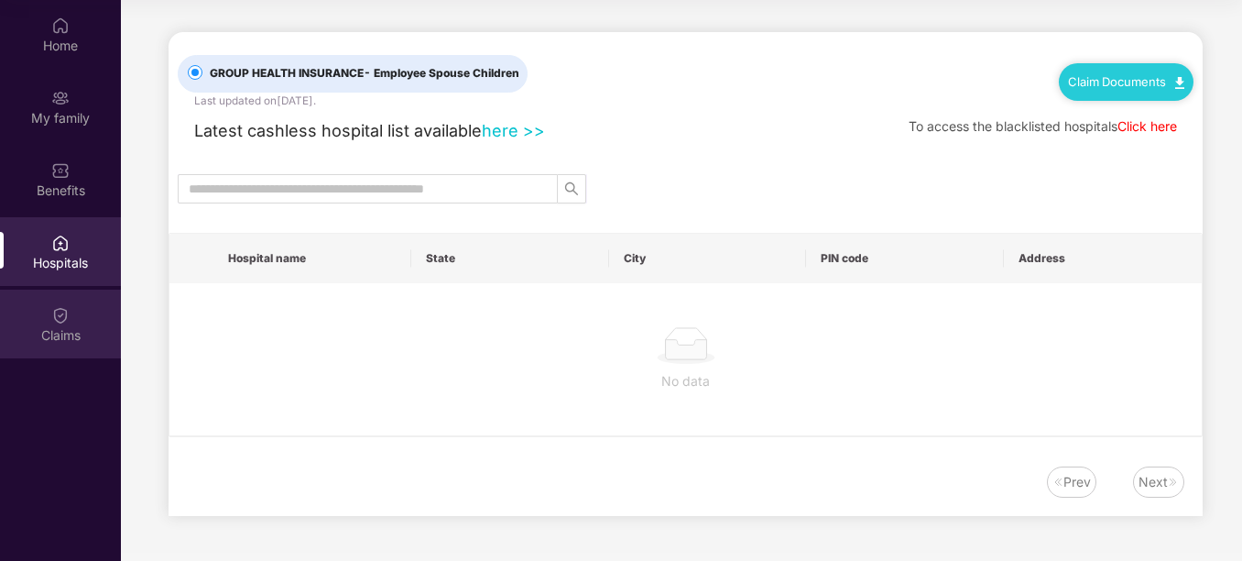
click at [76, 328] on div "Claims" at bounding box center [60, 335] width 121 height 18
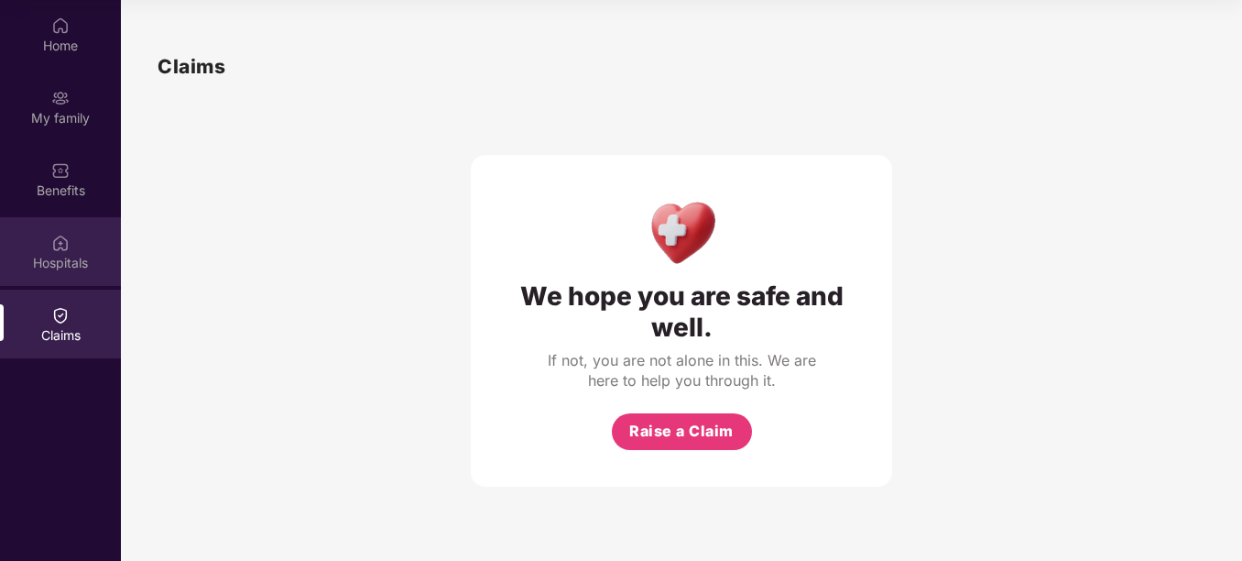
click at [70, 268] on div "Hospitals" at bounding box center [60, 263] width 121 height 18
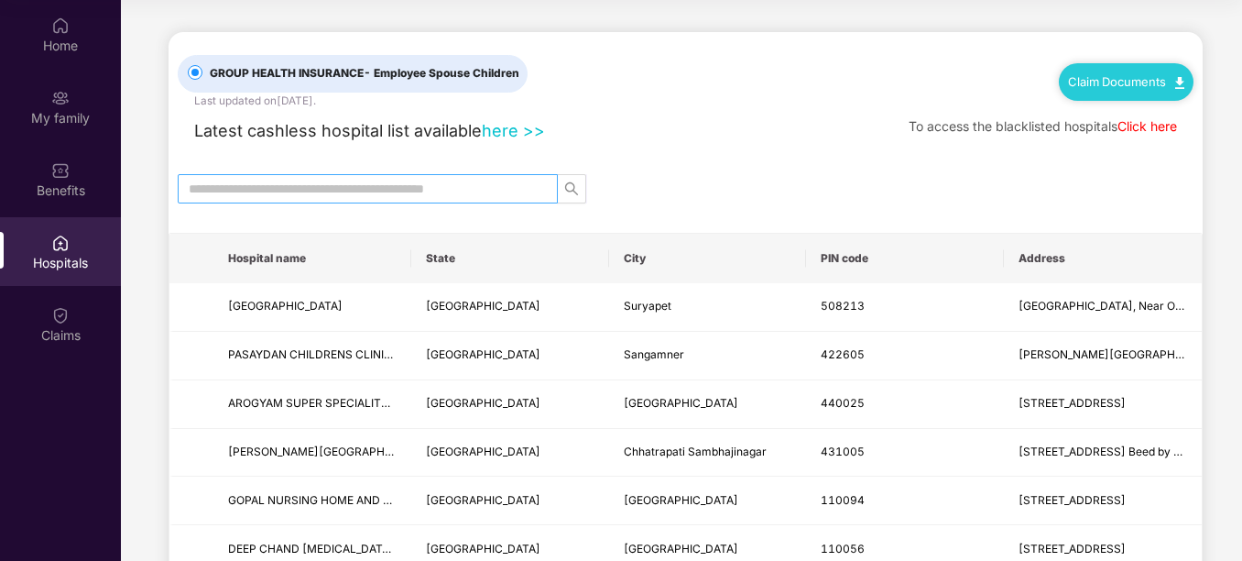
click at [371, 183] on input "text" at bounding box center [360, 189] width 343 height 20
type input "*"
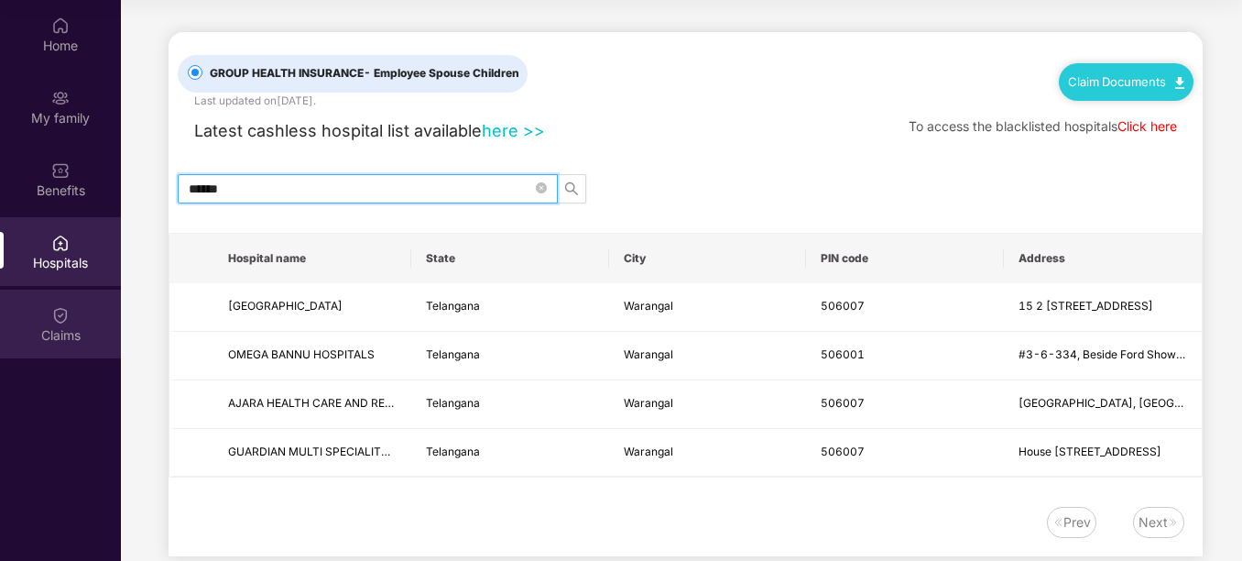
type input "******"
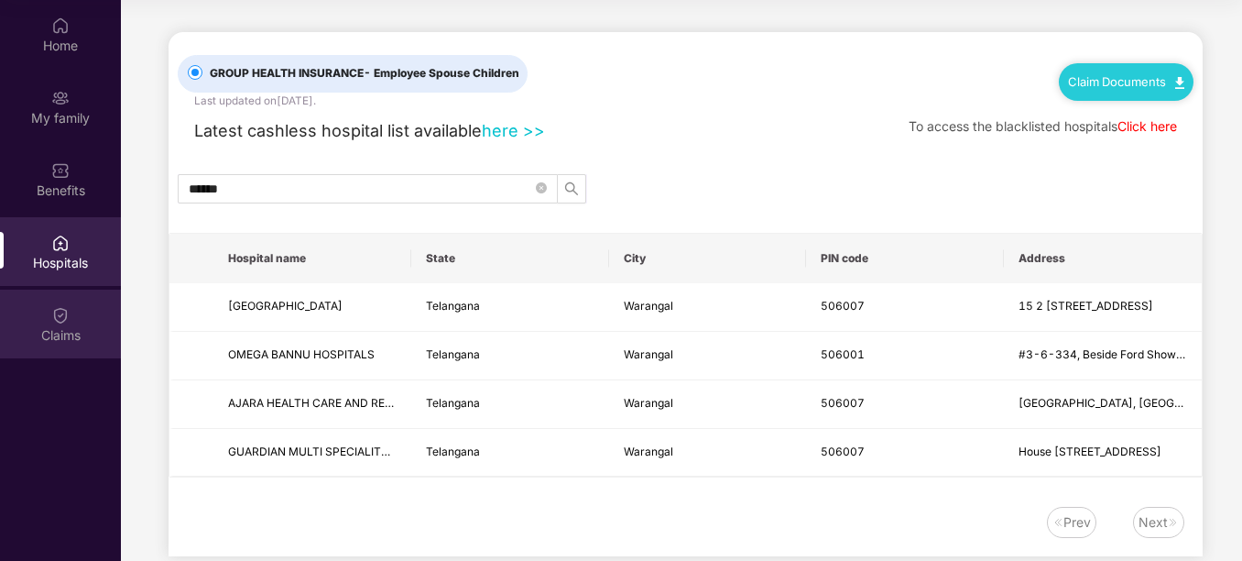
click at [77, 322] on div "Claims" at bounding box center [60, 323] width 121 height 69
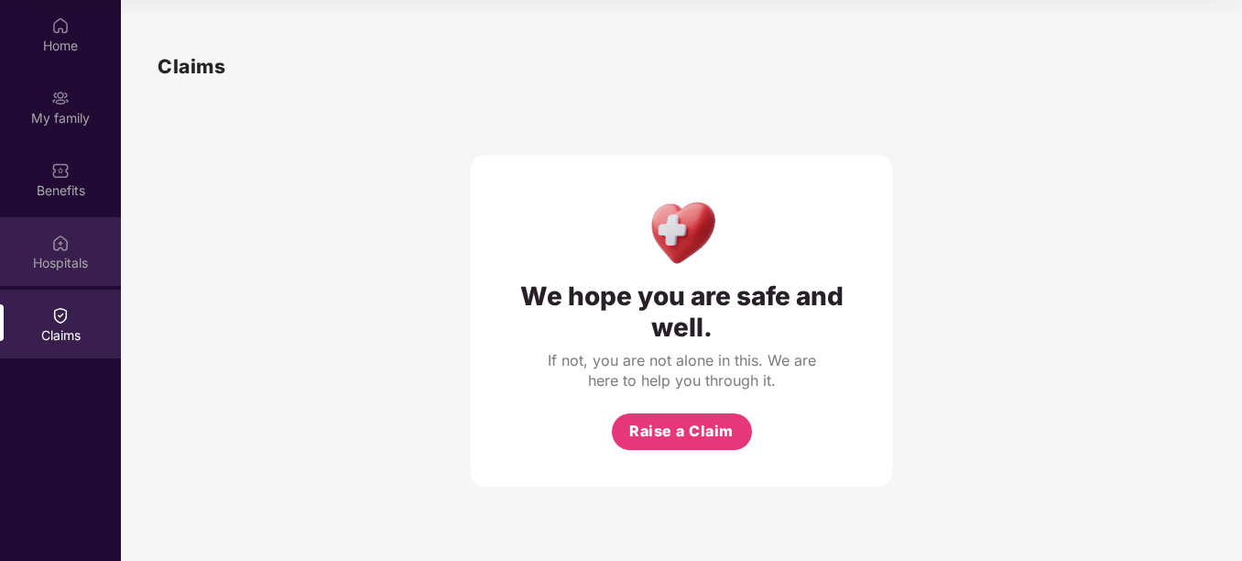
click at [71, 282] on div "Hospitals" at bounding box center [60, 251] width 121 height 69
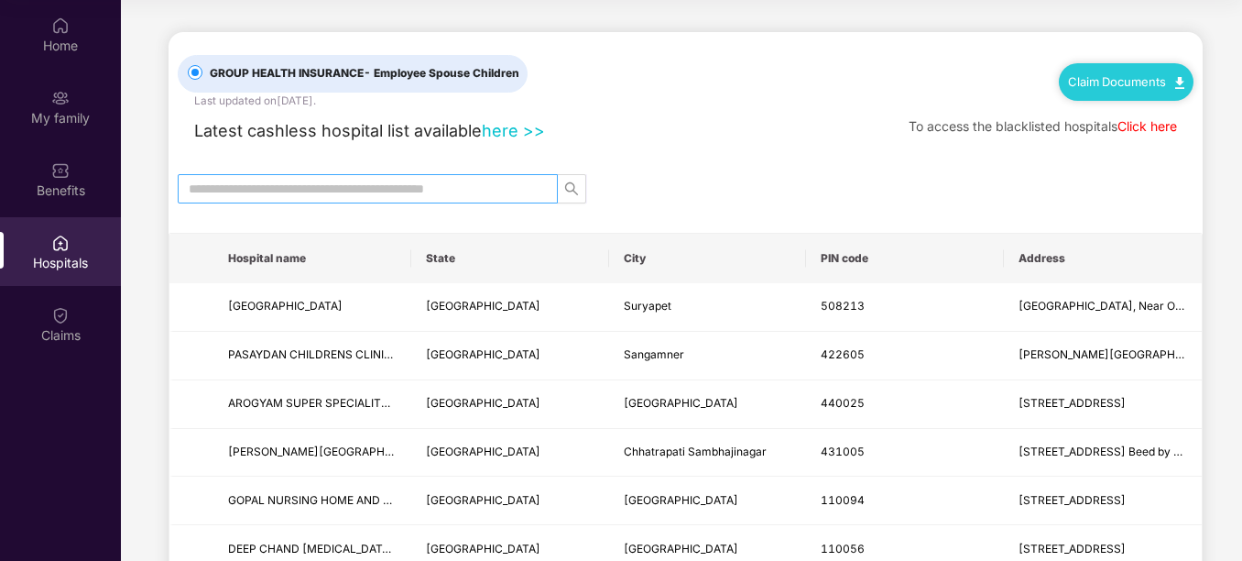
click at [266, 187] on input "text" at bounding box center [360, 189] width 343 height 20
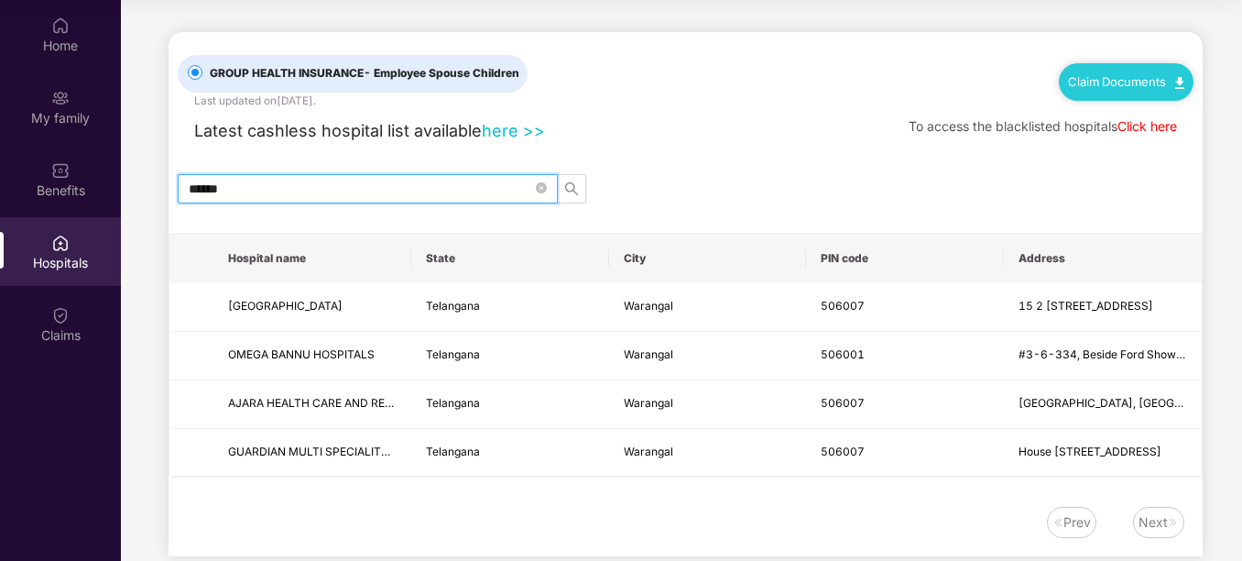
type input "******"
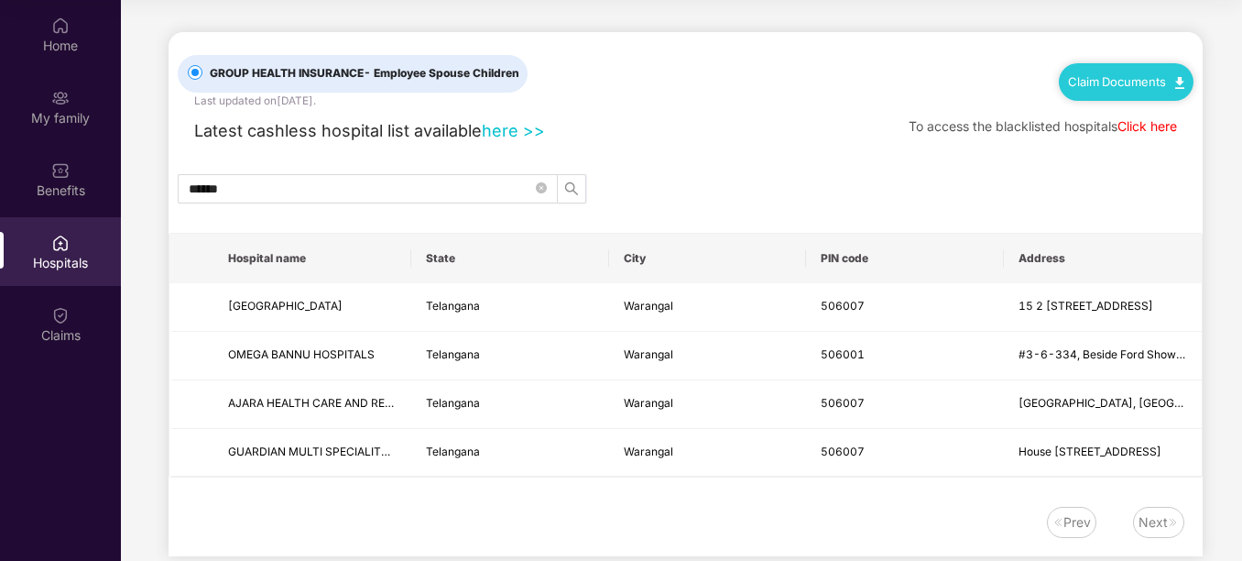
click at [1127, 82] on link "Claim Documents" at bounding box center [1126, 81] width 116 height 15
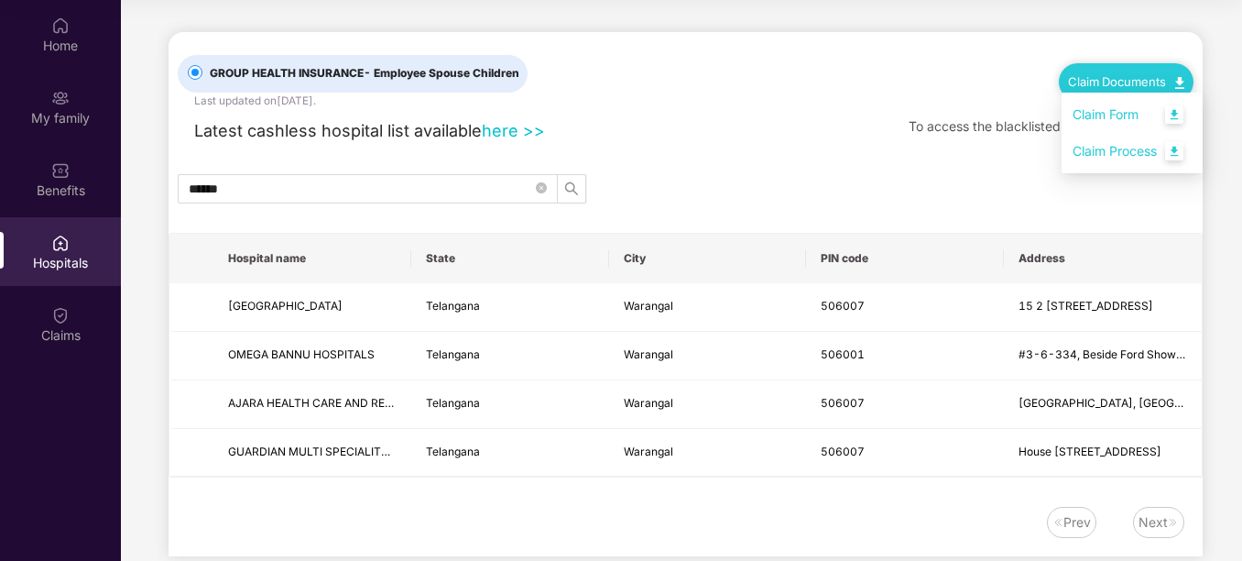
click at [1120, 153] on link "Claim Process" at bounding box center [1132, 151] width 119 height 39
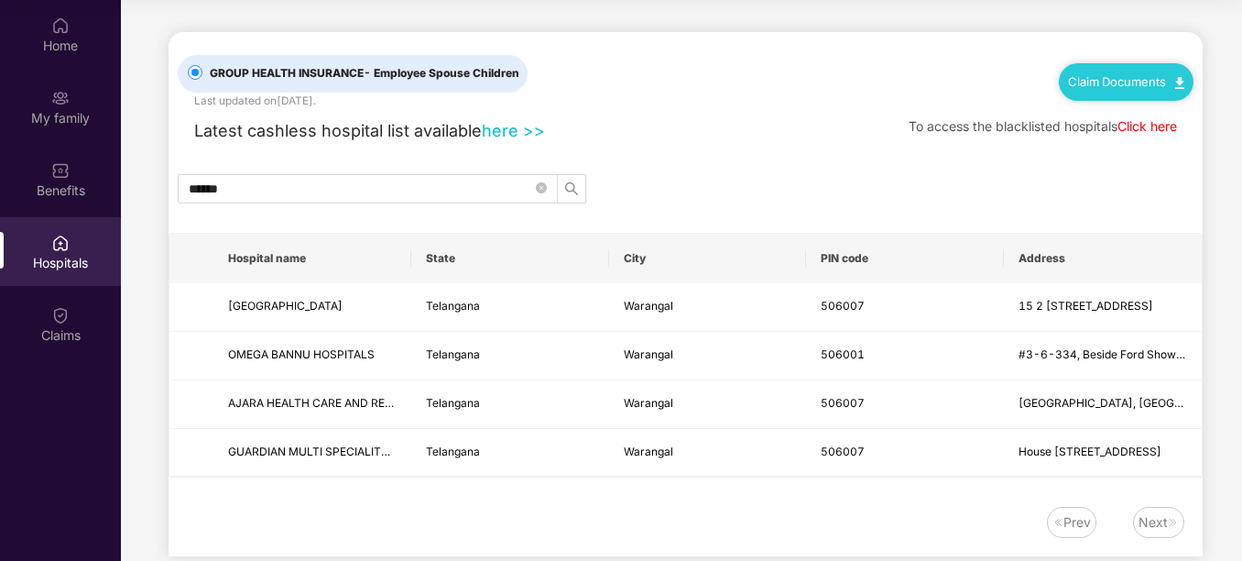
click at [925, 125] on span "To access the blacklisted hospitals" at bounding box center [1013, 126] width 209 height 16
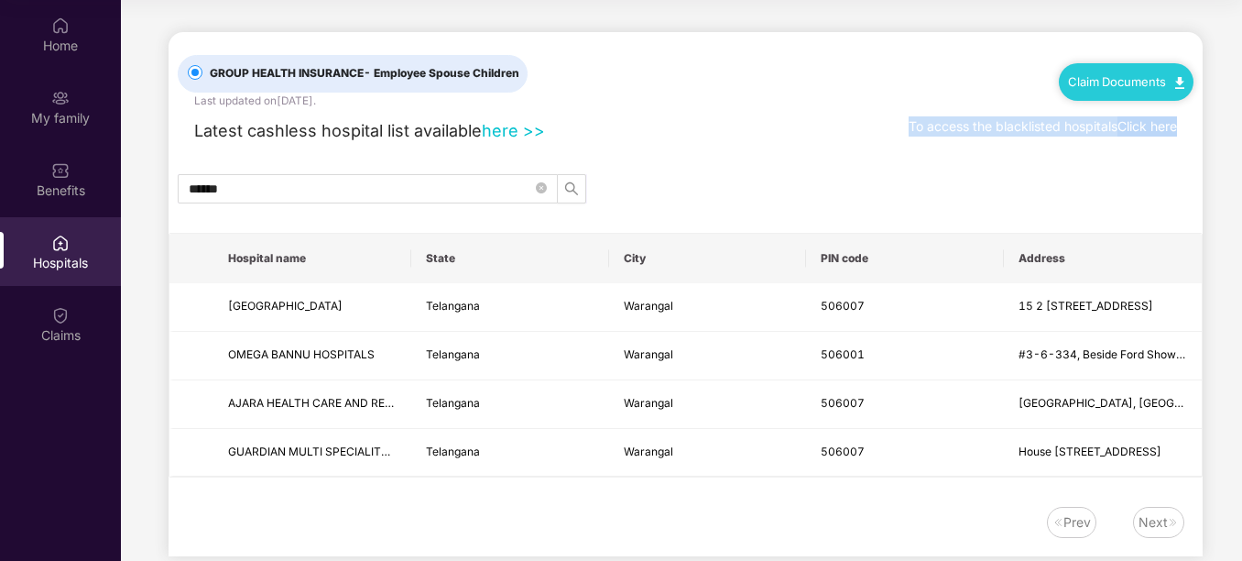
click at [925, 125] on span "To access the blacklisted hospitals" at bounding box center [1013, 126] width 209 height 16
drag, startPoint x: 925, startPoint y: 125, endPoint x: 966, endPoint y: 157, distance: 51.7
click at [966, 157] on div "GROUP HEALTH INSURANCE - Employee Spouse Children Last updated on [DATE] . Clai…" at bounding box center [686, 294] width 1034 height 524
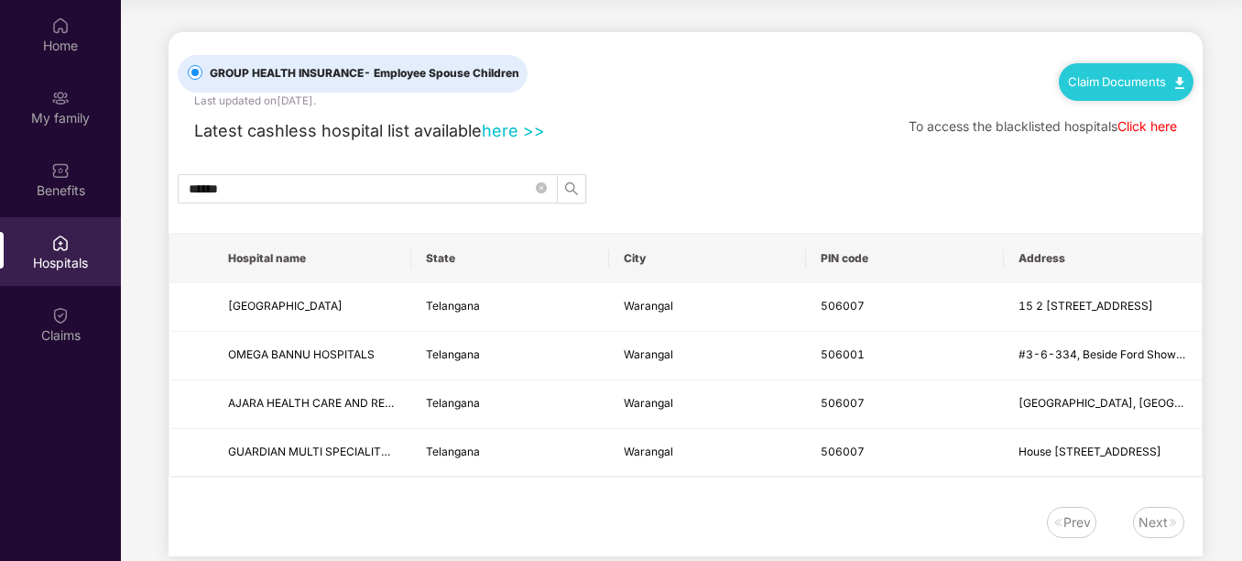
click at [1019, 161] on div "GROUP HEALTH INSURANCE - Employee Spouse Children Last updated on [DATE] . Clai…" at bounding box center [686, 294] width 1034 height 524
